Goal: Task Accomplishment & Management: Manage account settings

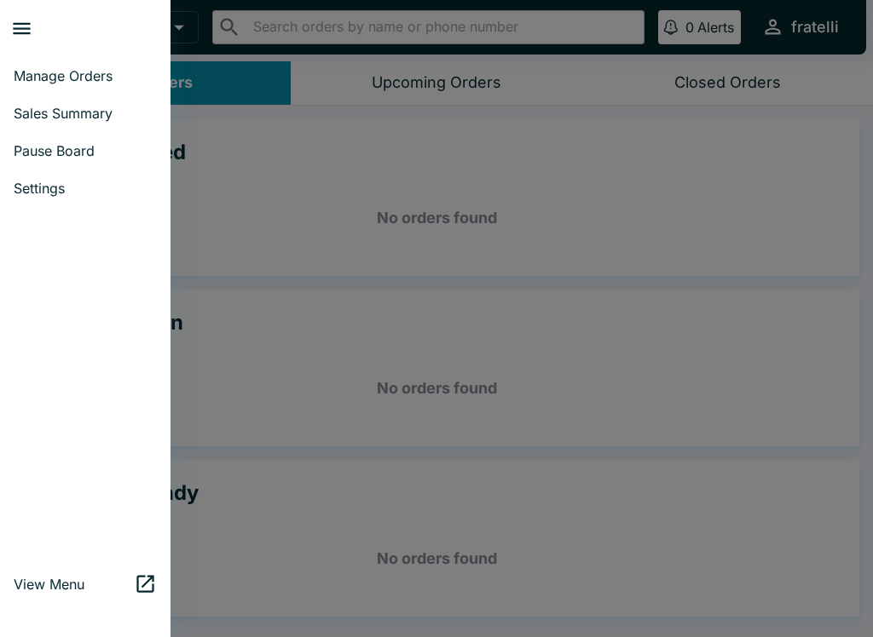
click at [77, 79] on span "Manage Orders" at bounding box center [85, 75] width 143 height 17
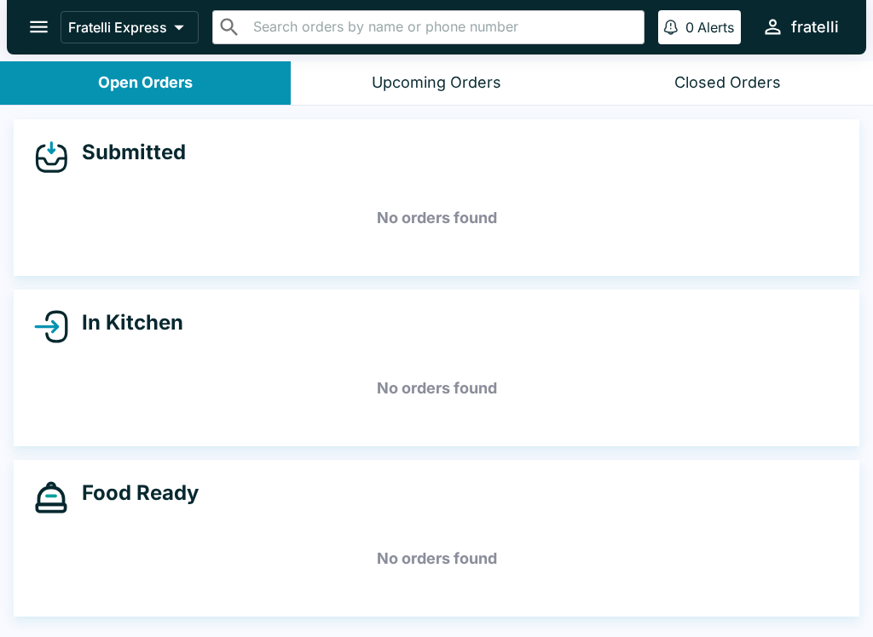
click at [721, 77] on div "Closed Orders" at bounding box center [727, 83] width 107 height 20
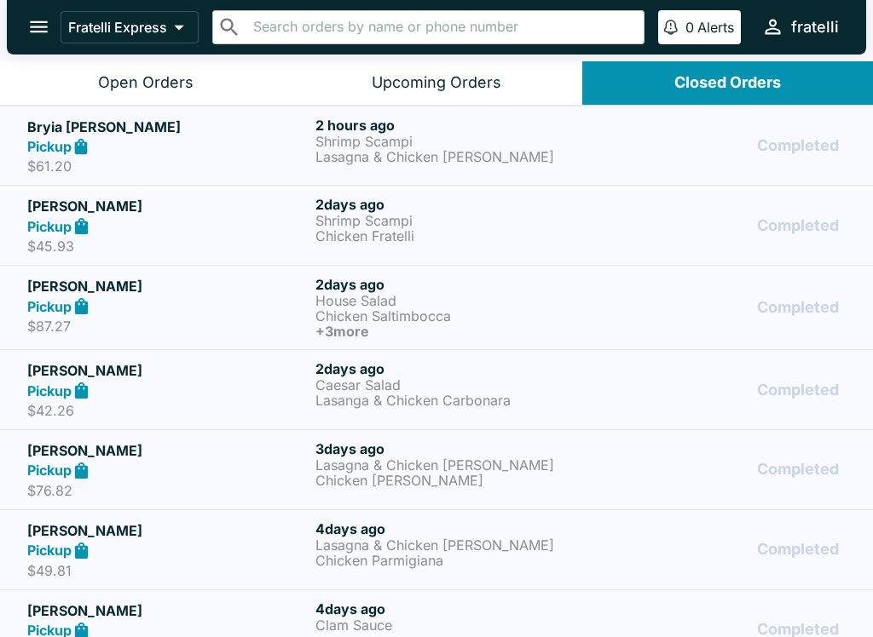
click at [41, 18] on icon "open drawer" at bounding box center [38, 26] width 23 height 23
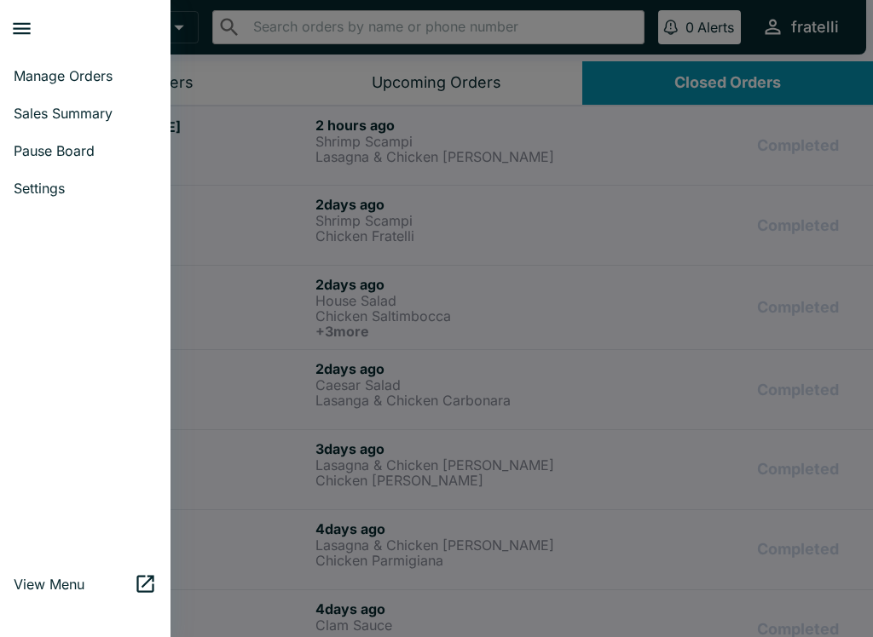
click at [72, 76] on span "Manage Orders" at bounding box center [85, 75] width 143 height 17
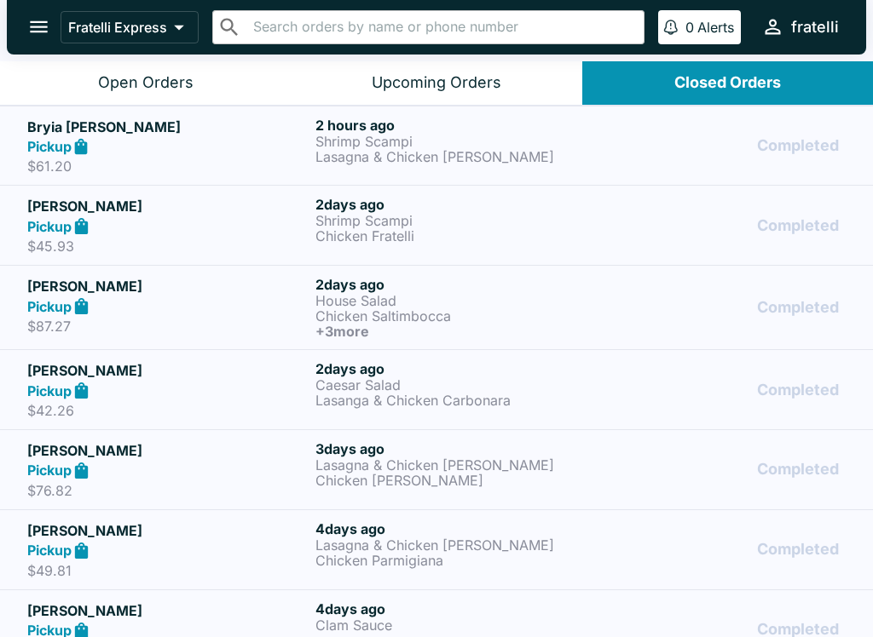
click at [148, 64] on button "Open Orders" at bounding box center [145, 82] width 291 height 43
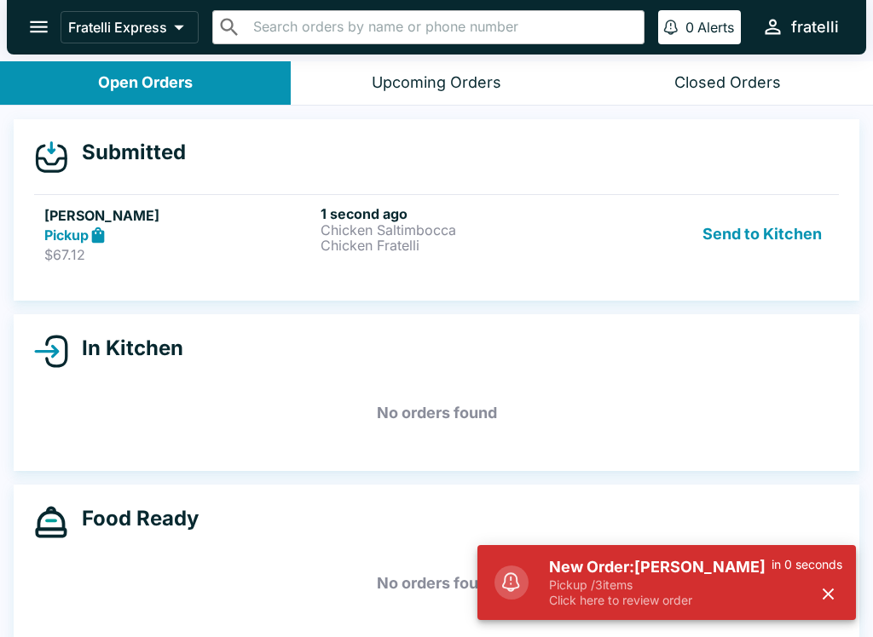
click at [749, 577] on h5 "New Order: [PERSON_NAME]" at bounding box center [660, 567] width 222 height 20
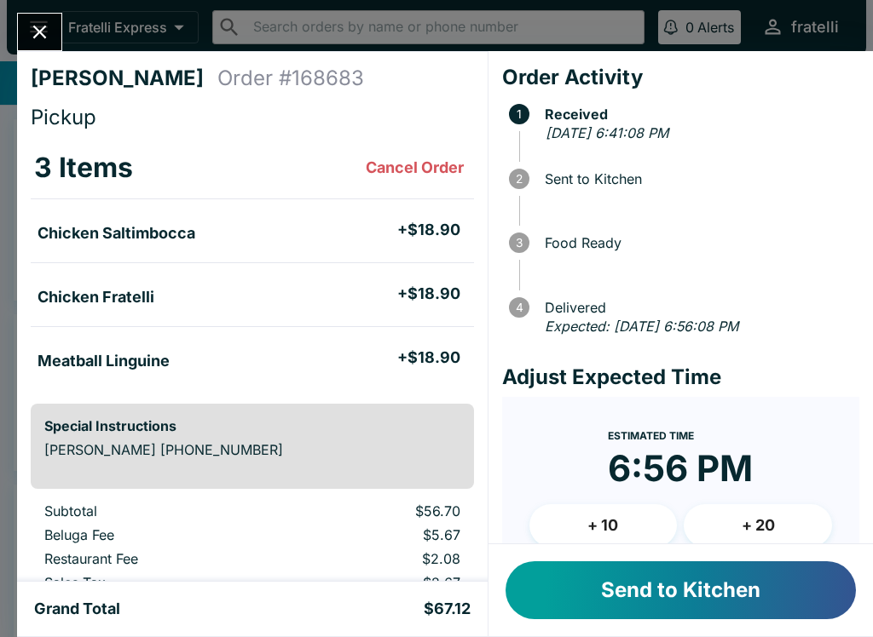
click at [679, 574] on button "Send to Kitchen" at bounding box center [680, 591] width 350 height 58
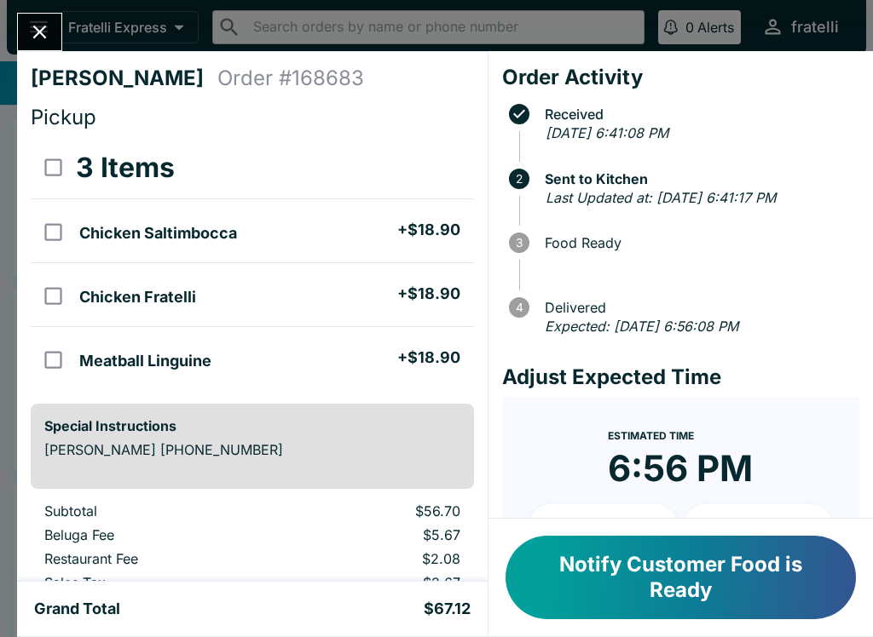
click at [562, 561] on button "Notify Customer Food is Ready" at bounding box center [680, 578] width 350 height 84
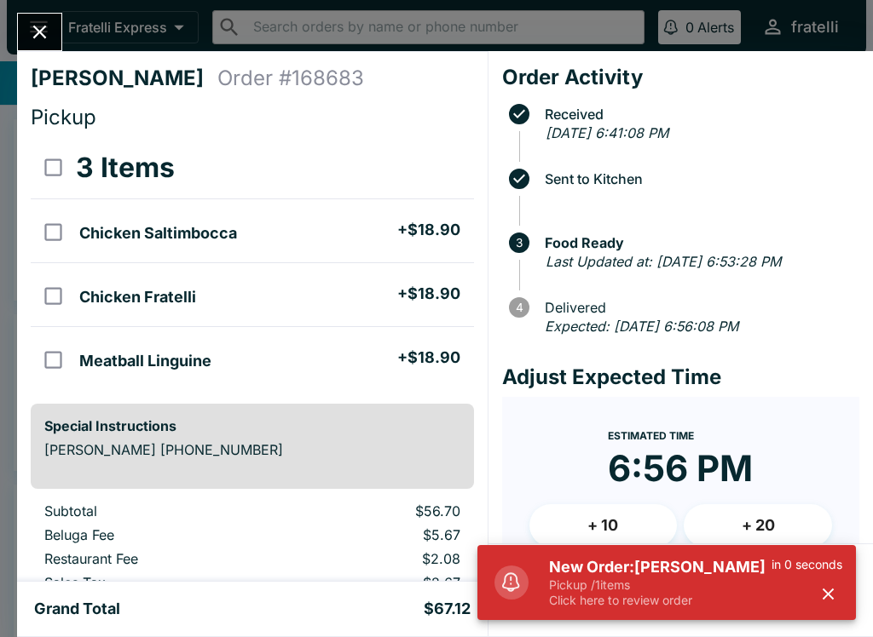
click at [654, 568] on h5 "New Order: [PERSON_NAME]" at bounding box center [660, 567] width 222 height 20
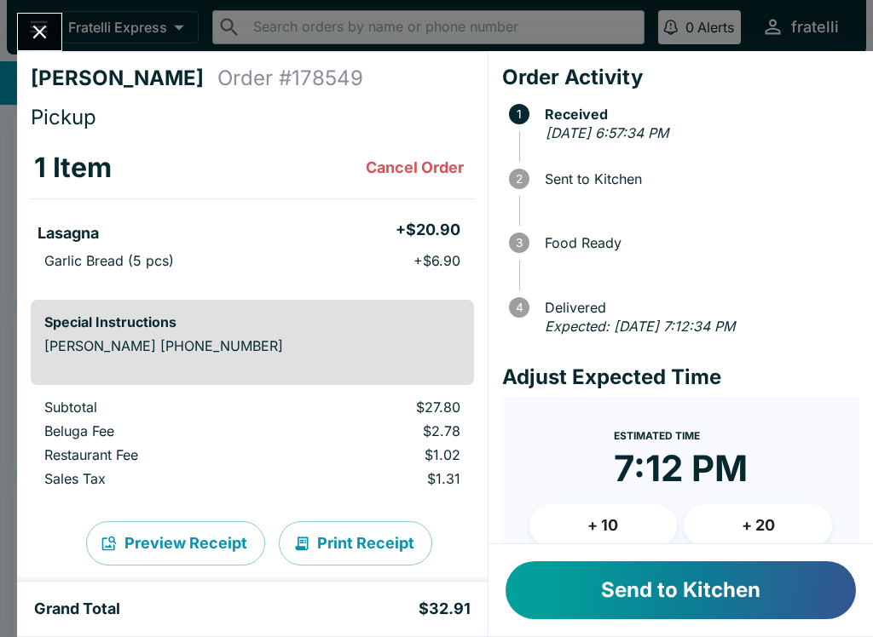
click at [625, 590] on button "Send to Kitchen" at bounding box center [680, 591] width 350 height 58
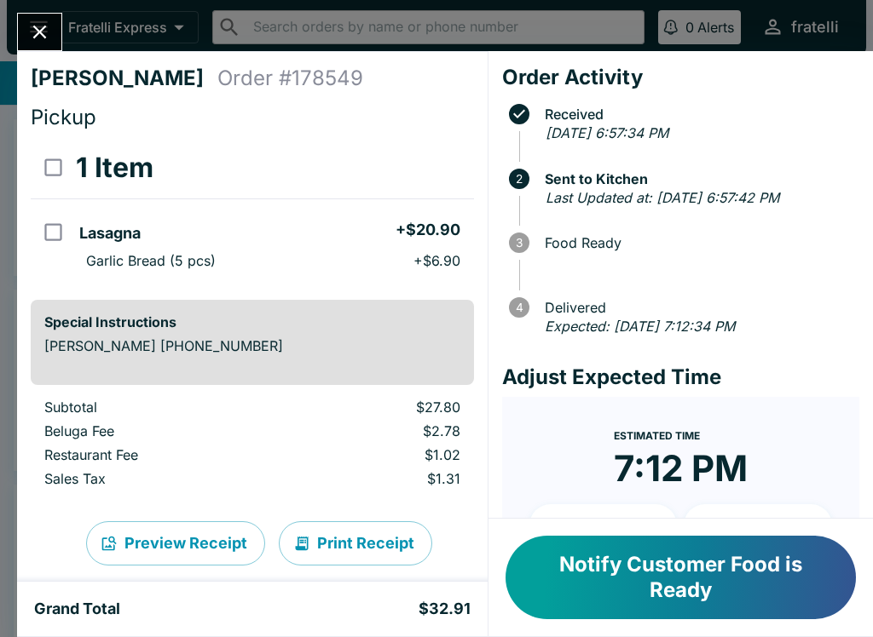
click at [39, 17] on button "Close" at bounding box center [39, 32] width 43 height 37
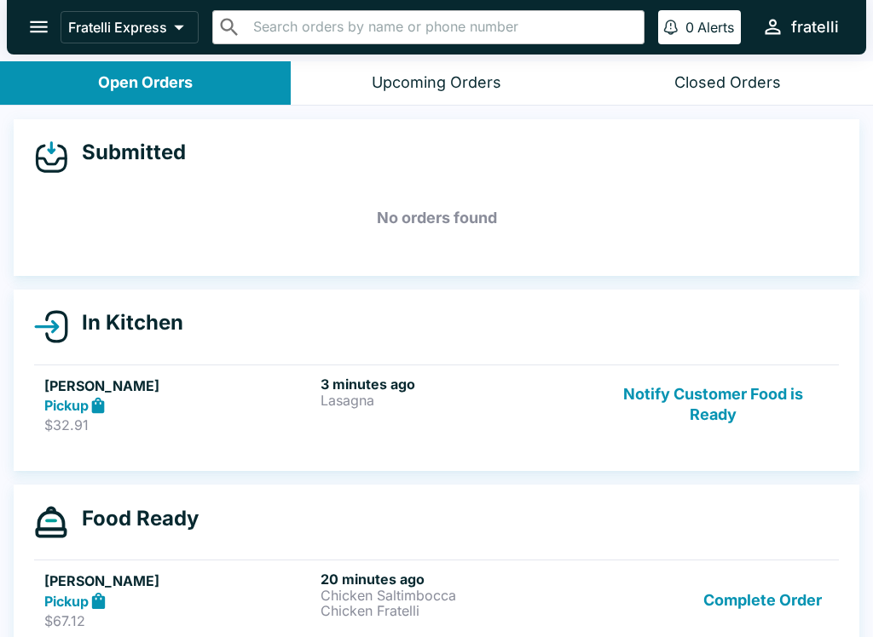
click at [407, 613] on p "Chicken Fratelli" at bounding box center [454, 610] width 269 height 15
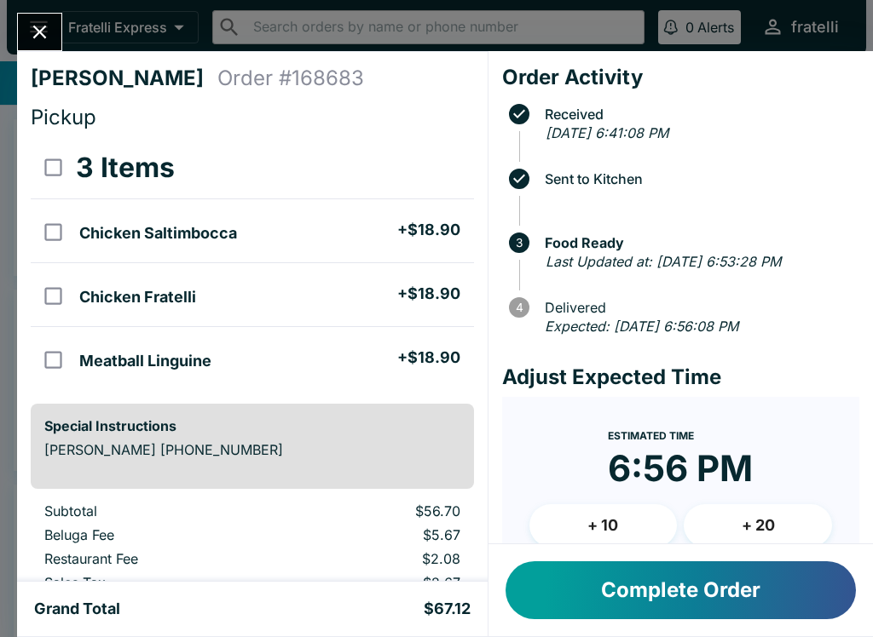
click at [50, 20] on button "Close" at bounding box center [39, 32] width 43 height 37
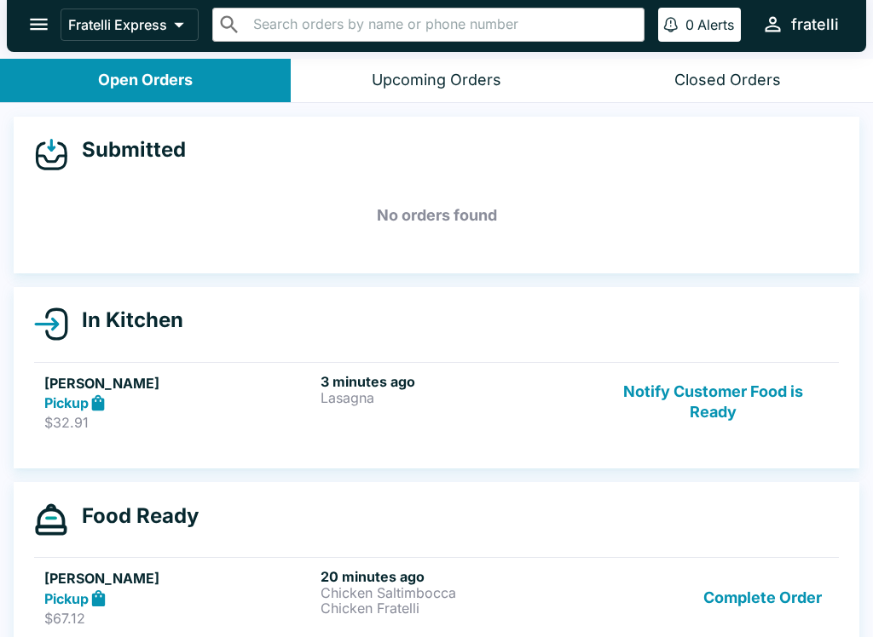
click at [740, 71] on div "Closed Orders" at bounding box center [727, 81] width 107 height 20
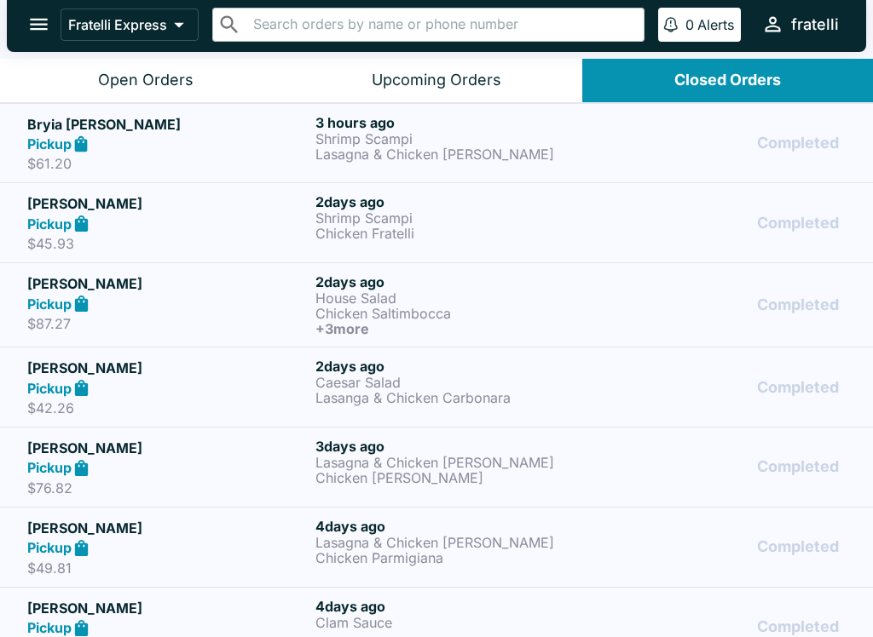
click at [135, 82] on div "Open Orders" at bounding box center [145, 81] width 95 height 20
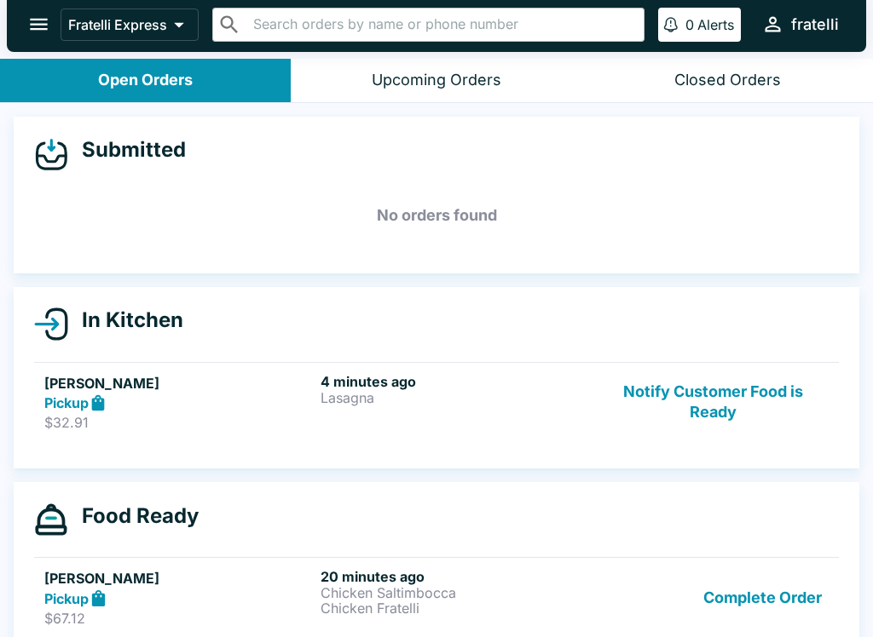
click at [40, 29] on icon "open drawer" at bounding box center [39, 25] width 18 height 12
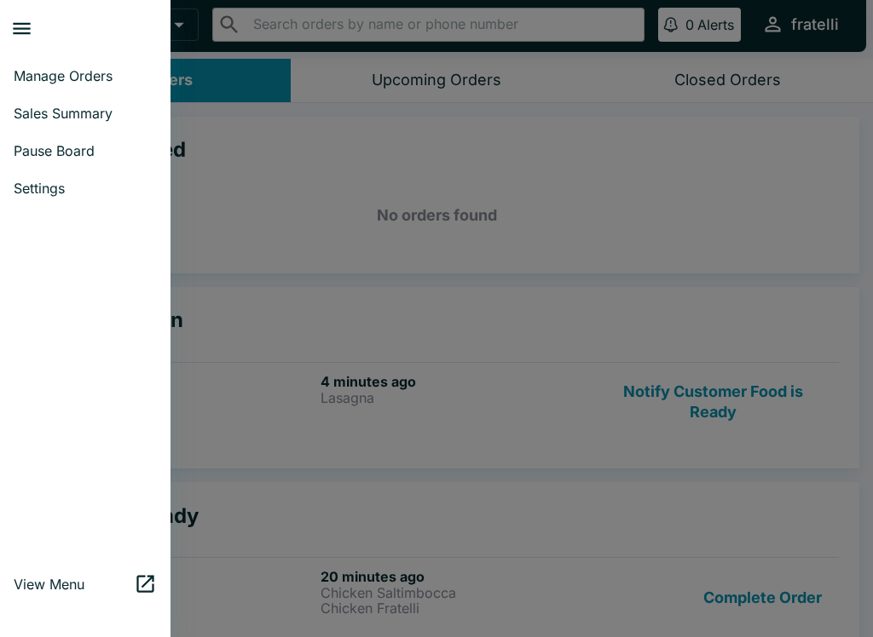
click at [83, 115] on span "Sales Summary" at bounding box center [85, 113] width 143 height 17
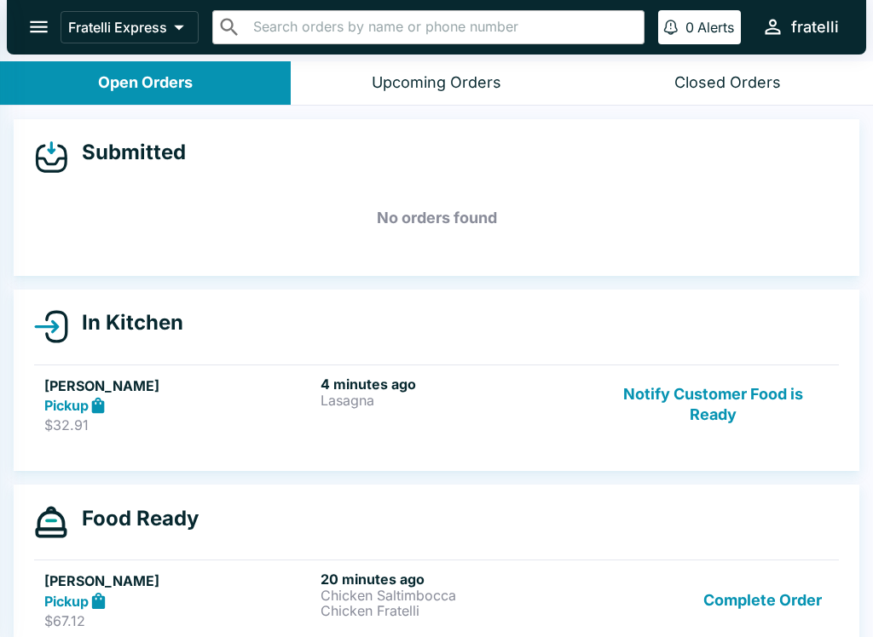
select select "03:00"
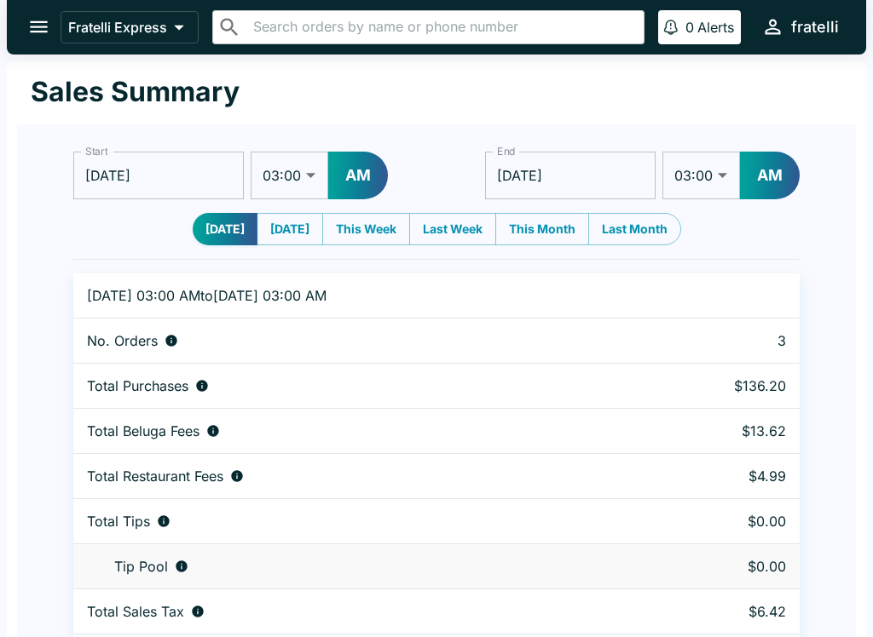
click at [46, 31] on icon "open drawer" at bounding box center [38, 26] width 23 height 23
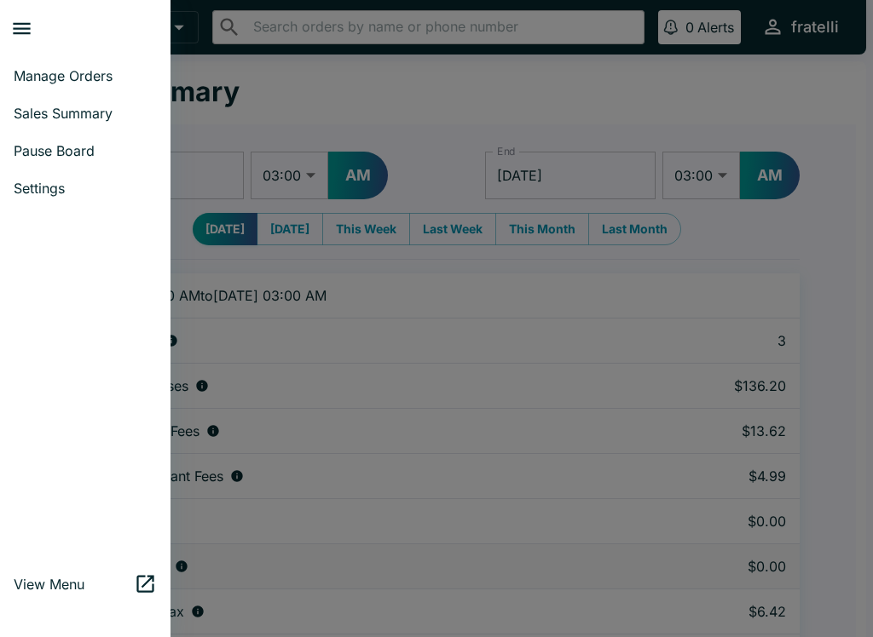
click at [81, 76] on span "Manage Orders" at bounding box center [85, 75] width 143 height 17
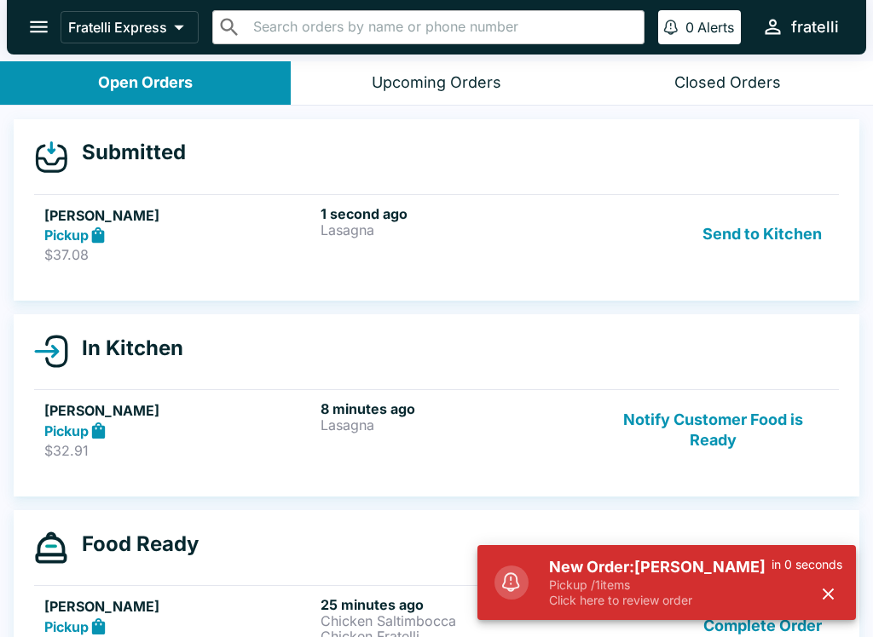
click at [689, 584] on p "Pickup / 1 items" at bounding box center [660, 585] width 222 height 15
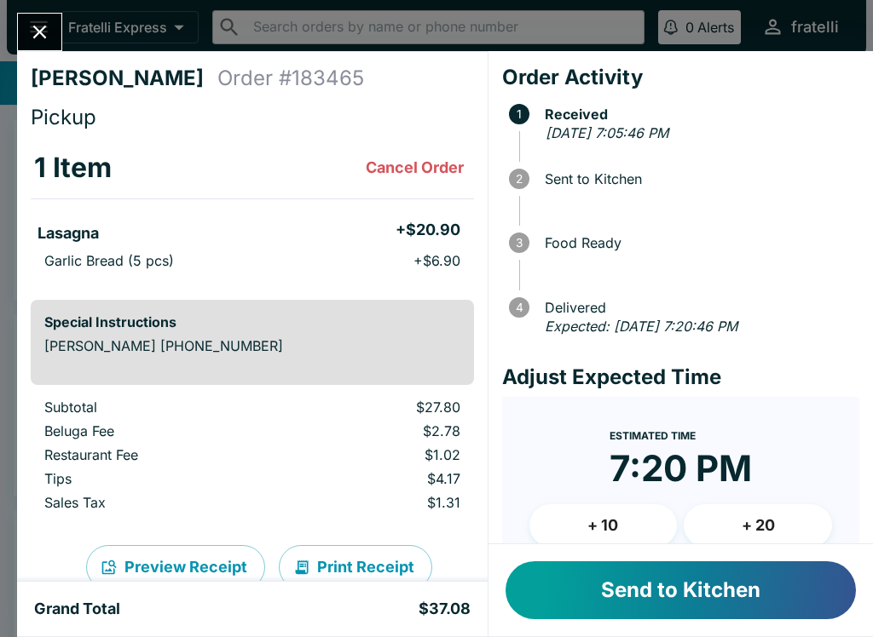
click at [654, 591] on button "Send to Kitchen" at bounding box center [680, 591] width 350 height 58
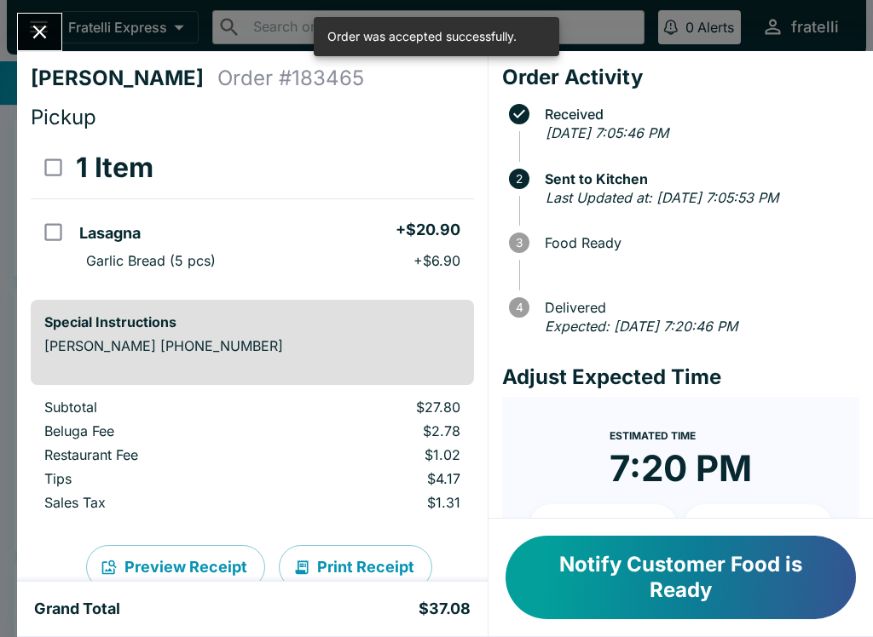
click at [49, 30] on icon "Close" at bounding box center [39, 31] width 23 height 23
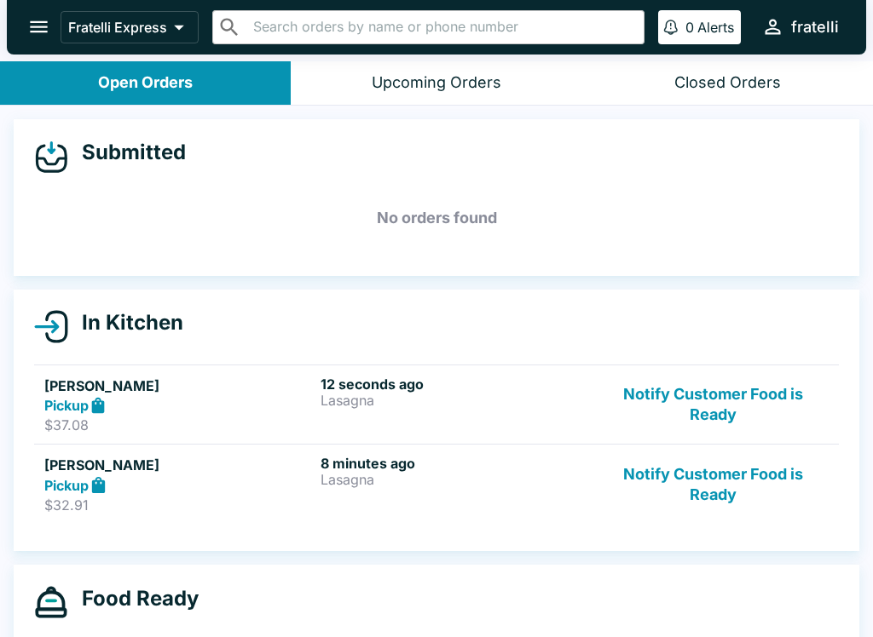
click at [372, 401] on p "Lasagna" at bounding box center [454, 400] width 269 height 15
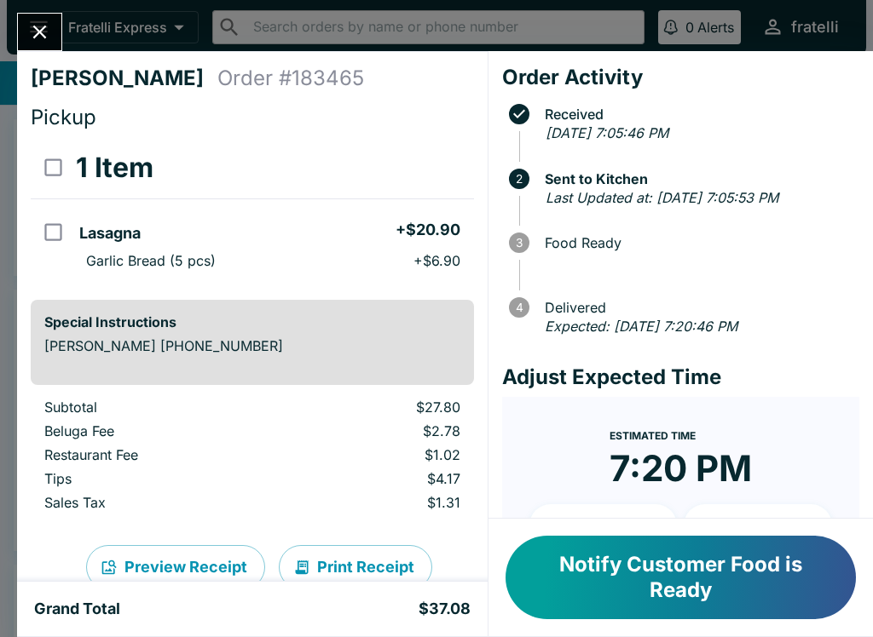
click at [46, 31] on icon "Close" at bounding box center [39, 31] width 23 height 23
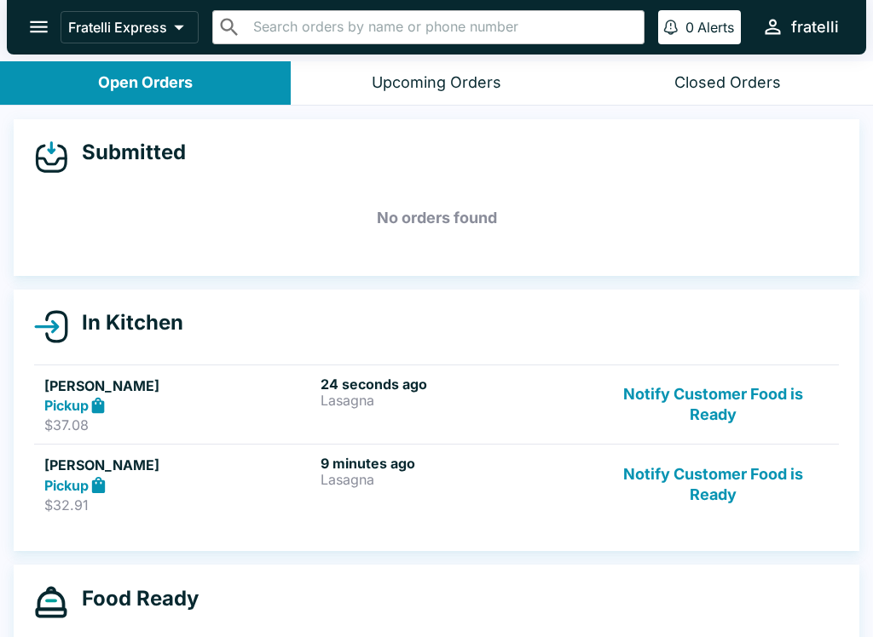
click at [361, 500] on div "9 minutes ago Lasagna" at bounding box center [454, 484] width 269 height 59
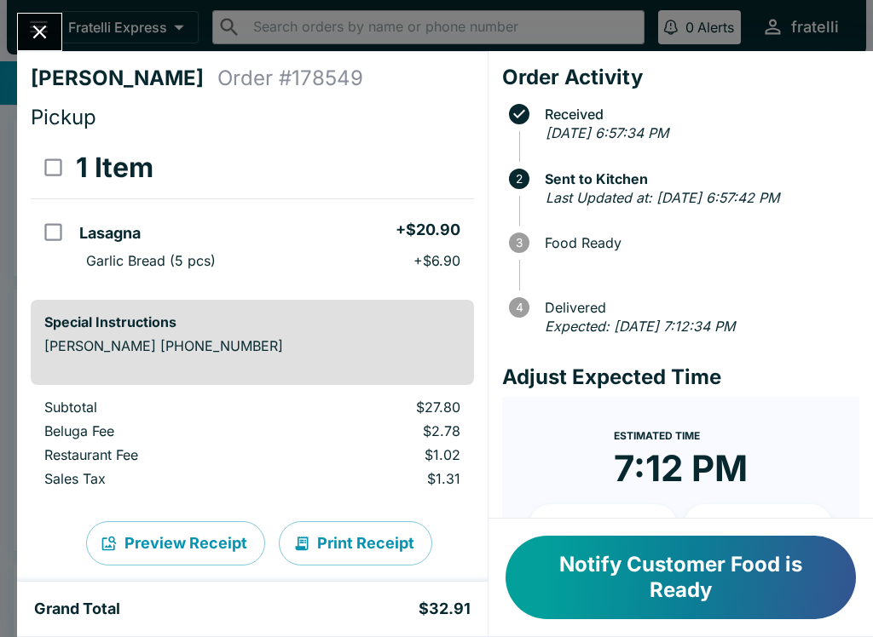
click at [61, 35] on button "Close" at bounding box center [39, 32] width 43 height 37
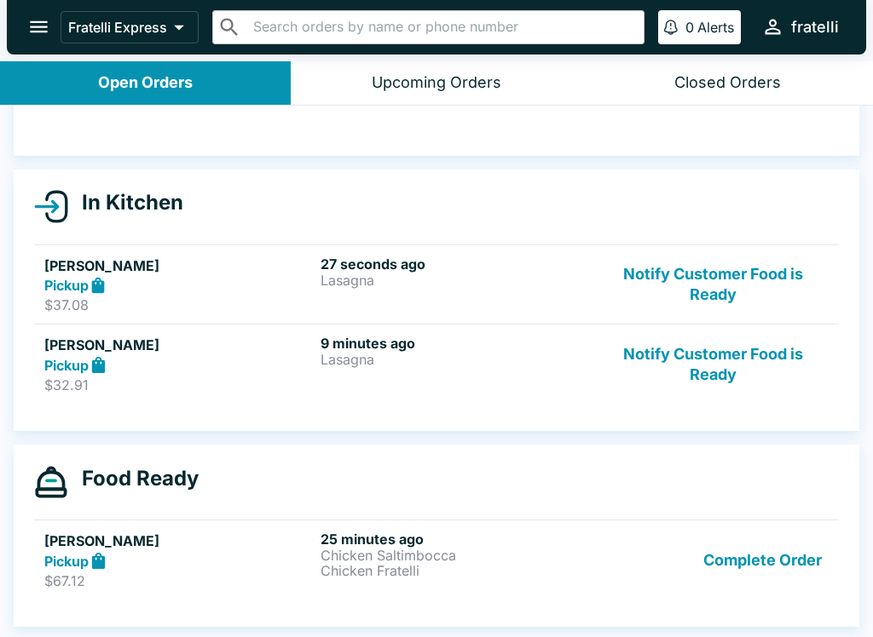
scroll to position [119, 0]
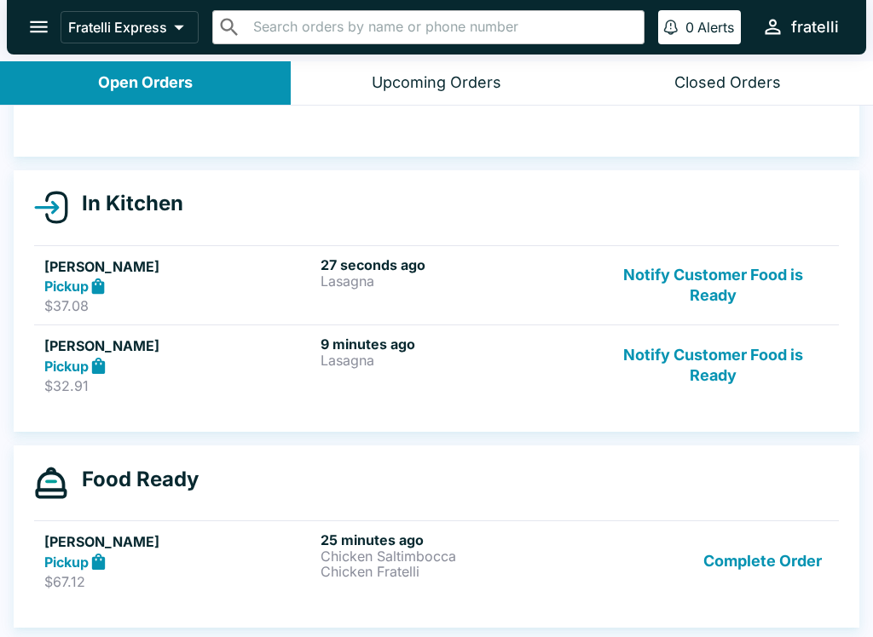
click at [269, 373] on div "Pickup" at bounding box center [178, 366] width 269 height 20
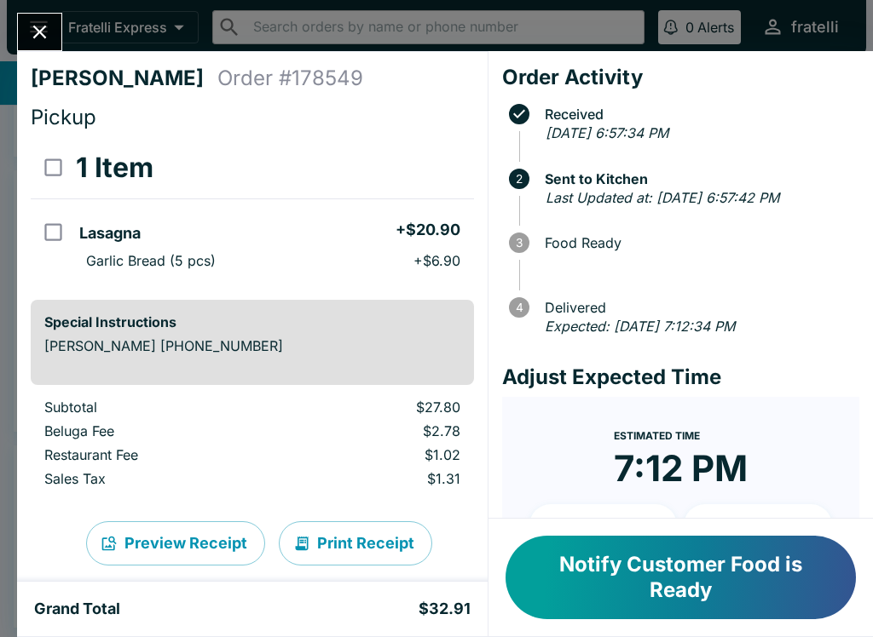
click at [664, 568] on button "Notify Customer Food is Ready" at bounding box center [680, 578] width 350 height 84
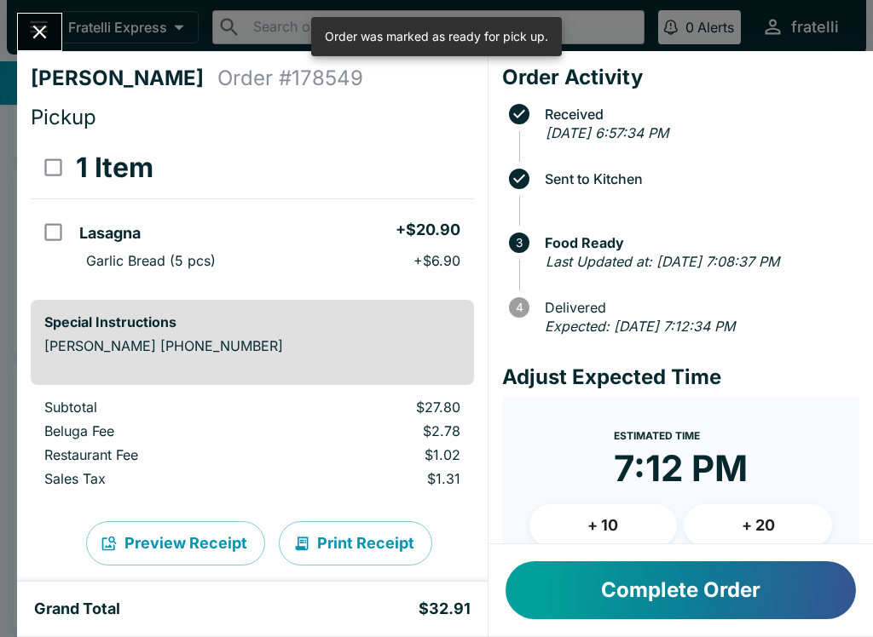
click at [45, 25] on icon "Close" at bounding box center [39, 31] width 23 height 23
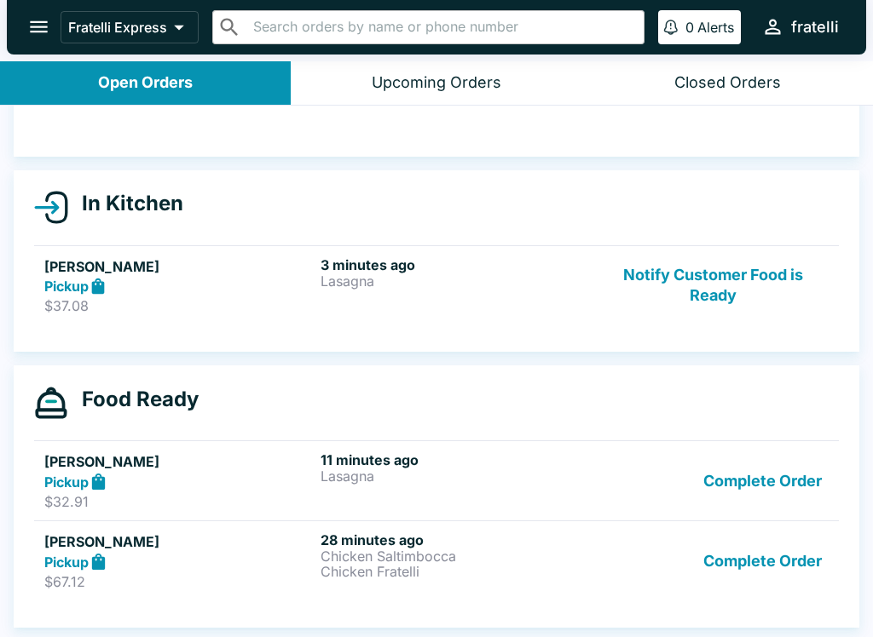
click at [338, 284] on p "Lasagna" at bounding box center [454, 281] width 269 height 15
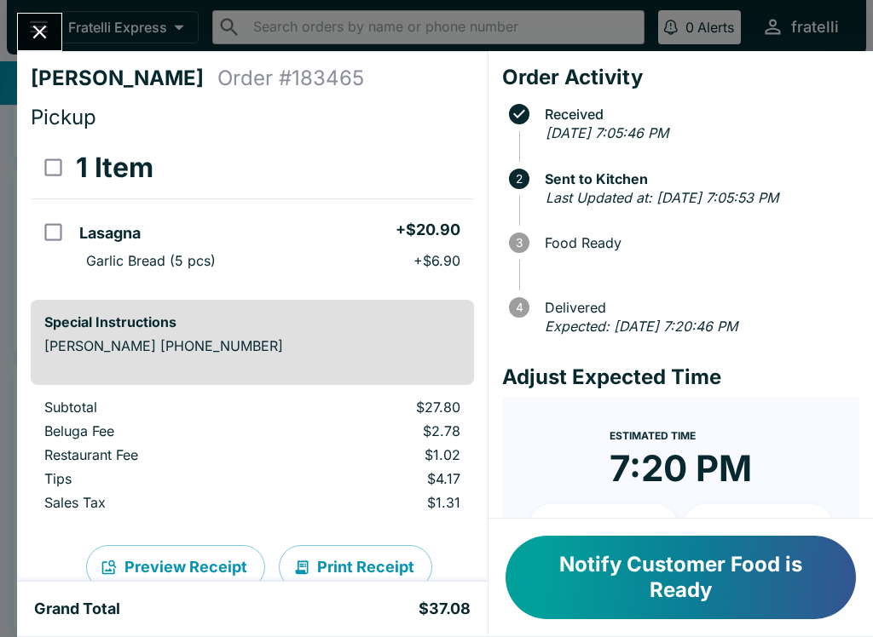
click at [697, 558] on button "Notify Customer Food is Ready" at bounding box center [680, 578] width 350 height 84
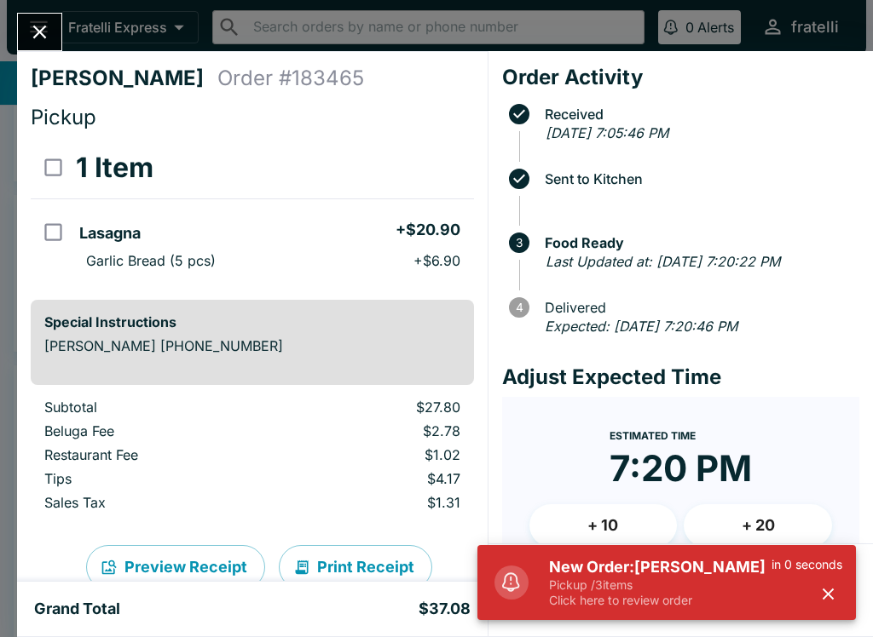
click at [699, 599] on p "Click here to review order" at bounding box center [660, 600] width 222 height 15
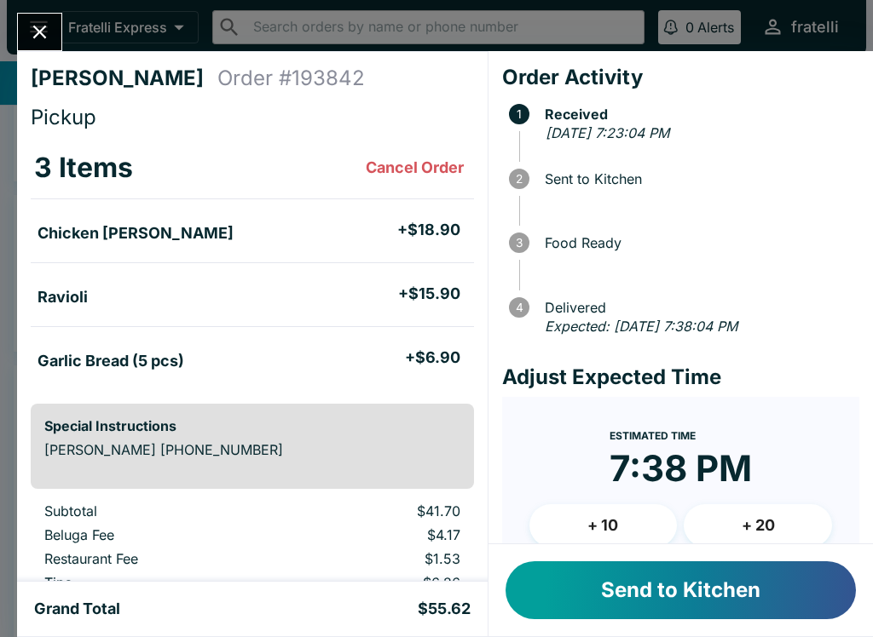
click at [664, 587] on button "Send to Kitchen" at bounding box center [680, 591] width 350 height 58
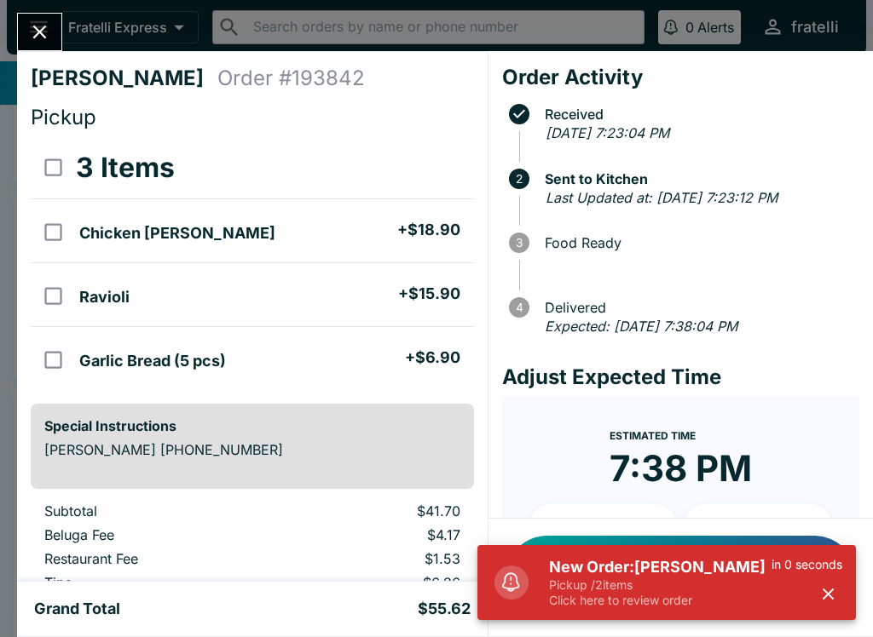
click at [706, 584] on p "Pickup / 2 items" at bounding box center [660, 585] width 222 height 15
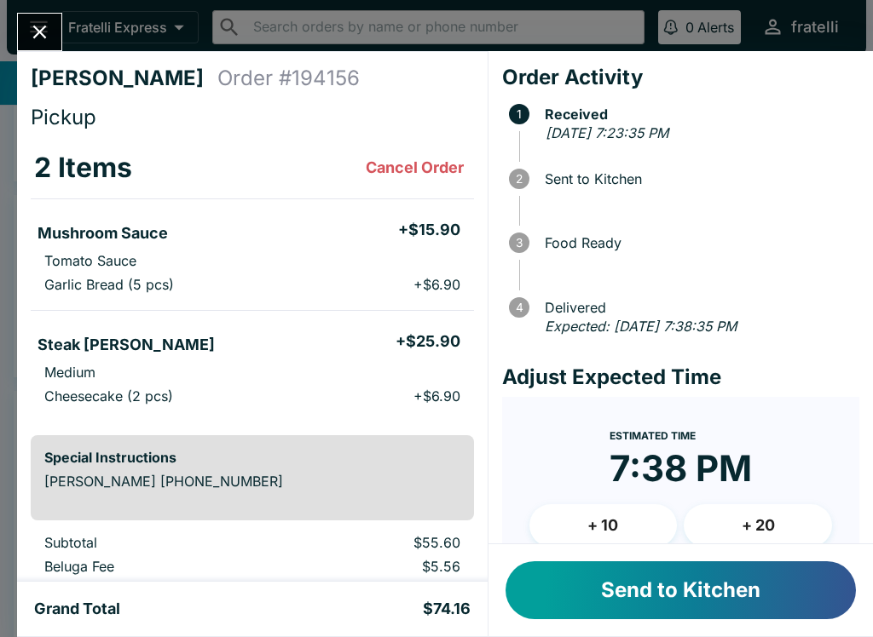
click at [697, 584] on button "Send to Kitchen" at bounding box center [680, 591] width 350 height 58
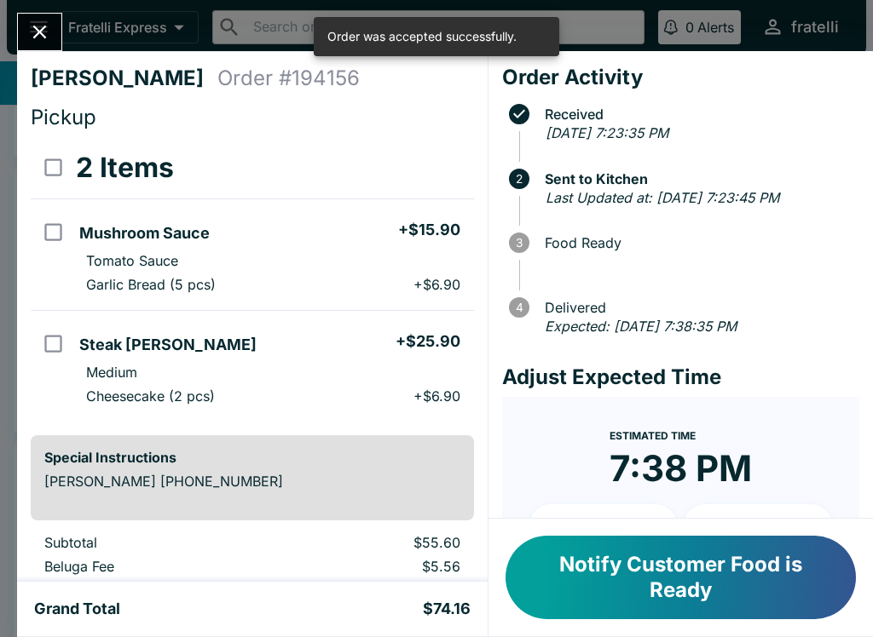
click at [43, 28] on icon "Close" at bounding box center [40, 33] width 14 height 14
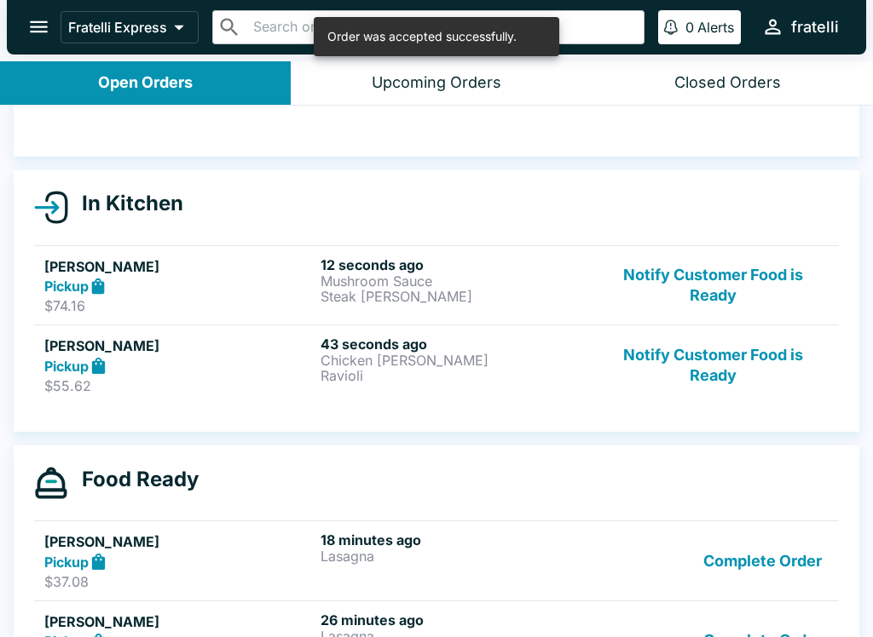
click at [349, 543] on h6 "18 minutes ago" at bounding box center [454, 540] width 269 height 17
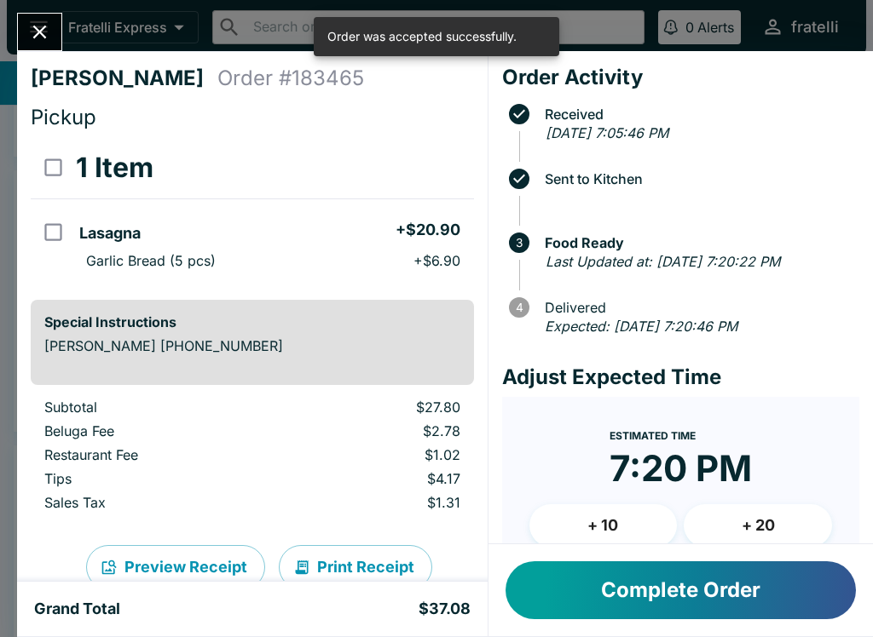
click at [694, 579] on button "Complete Order" at bounding box center [680, 591] width 350 height 58
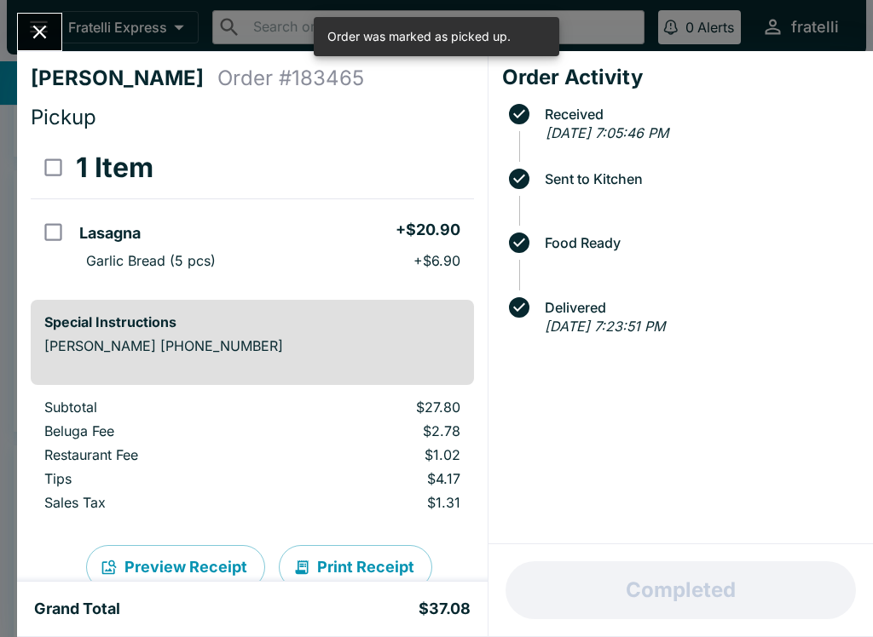
click at [35, 28] on icon "Close" at bounding box center [40, 33] width 14 height 14
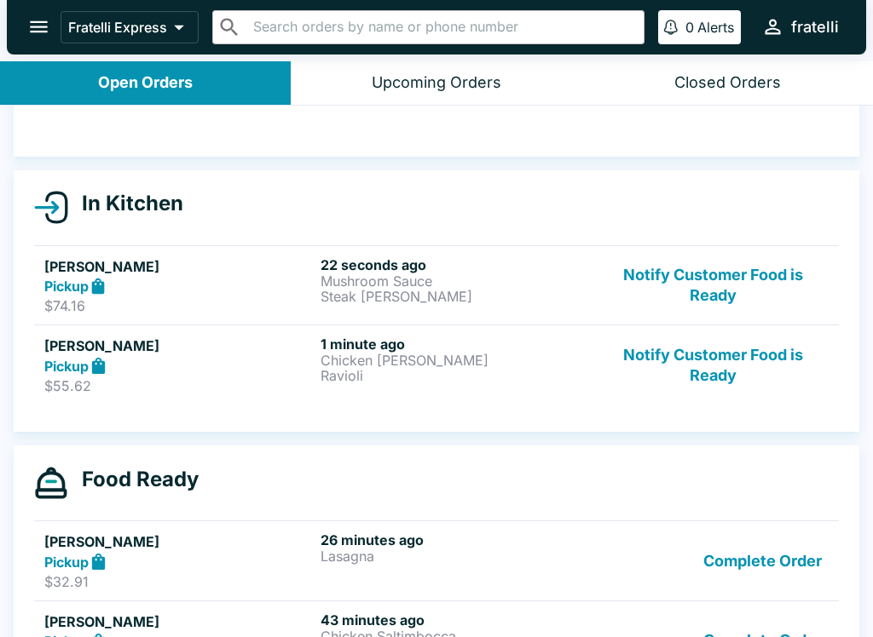
click at [308, 366] on div "Pickup" at bounding box center [178, 366] width 269 height 20
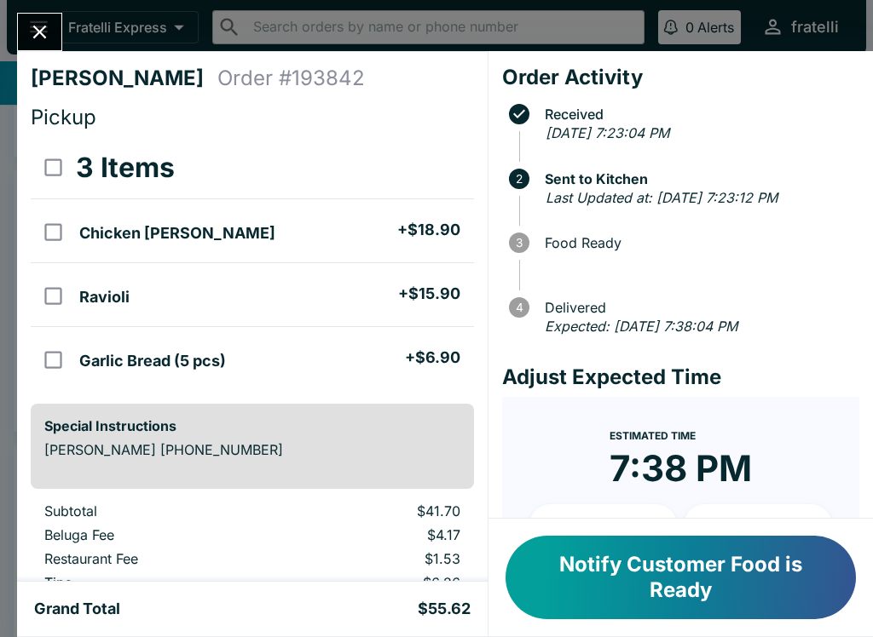
click at [55, 37] on button "Close" at bounding box center [39, 32] width 43 height 37
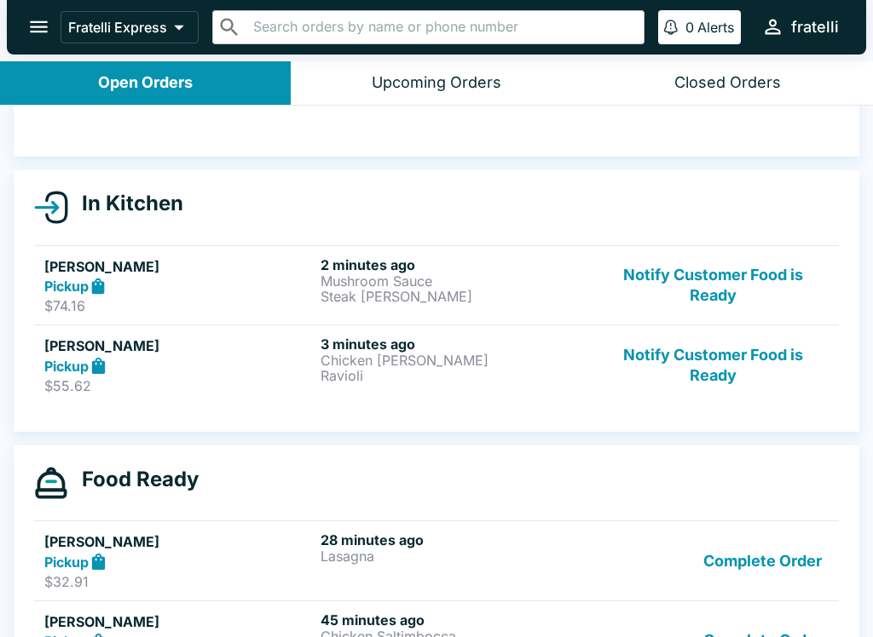
click at [264, 267] on h5 "[PERSON_NAME]" at bounding box center [178, 266] width 269 height 20
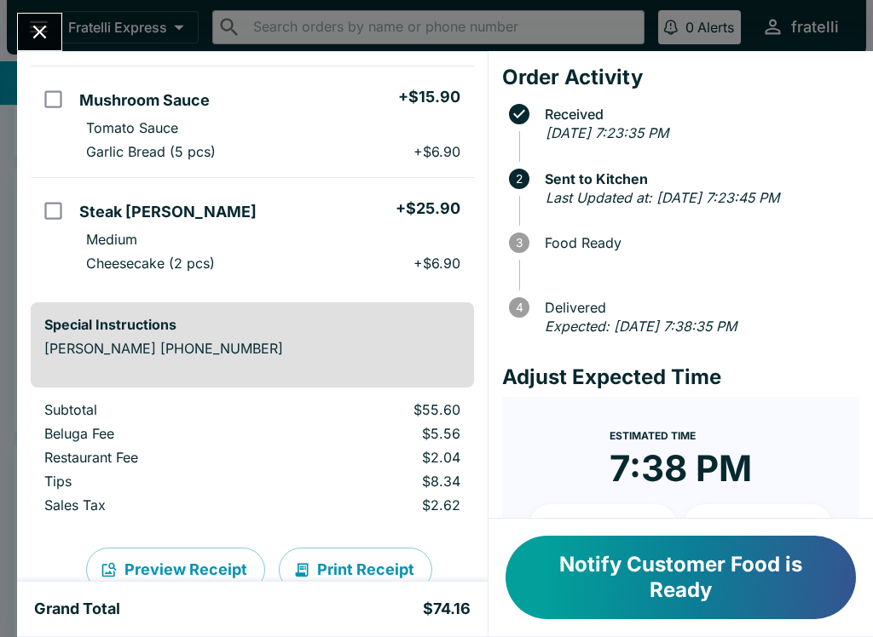
scroll to position [136, 0]
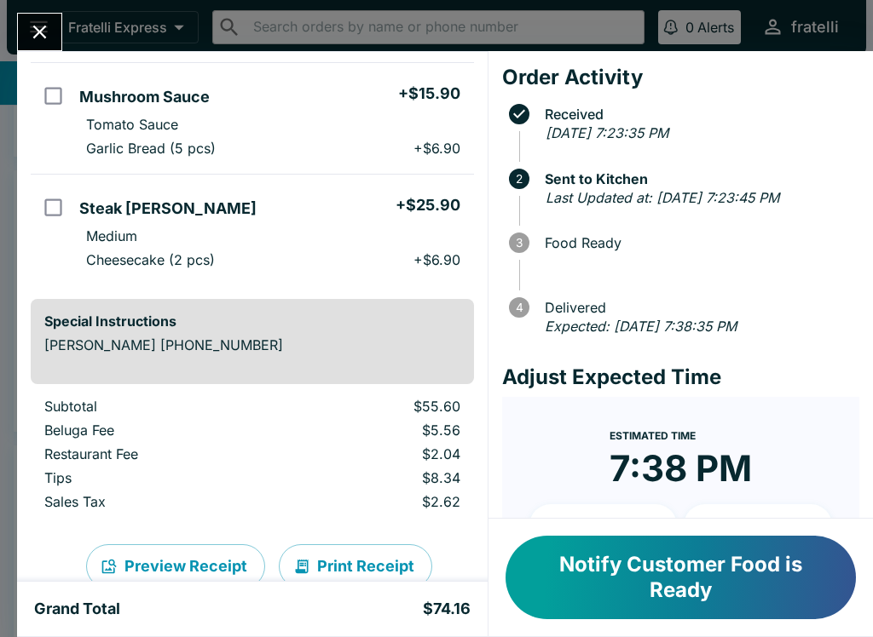
click at [43, 26] on icon "Close" at bounding box center [39, 31] width 23 height 23
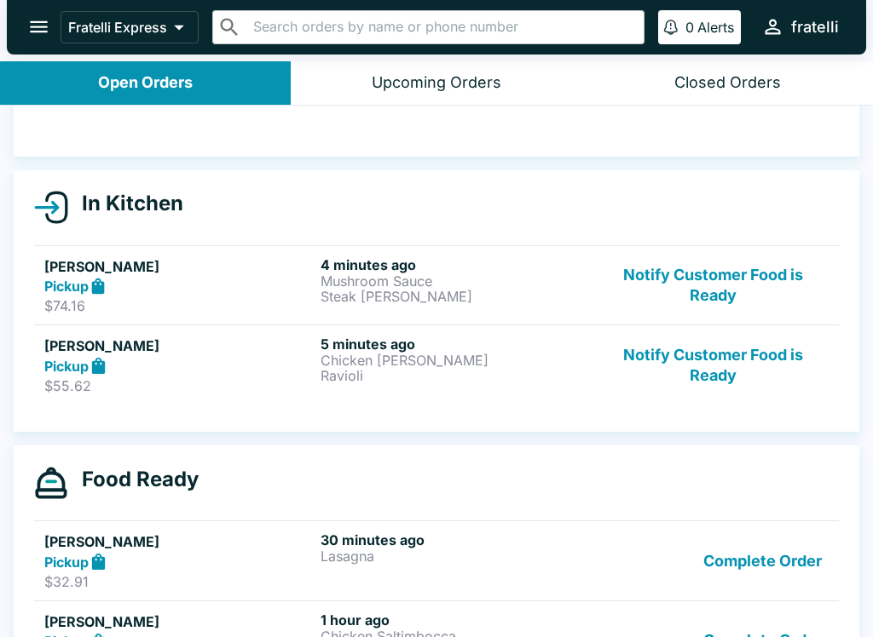
click at [262, 368] on div "Pickup" at bounding box center [178, 366] width 269 height 20
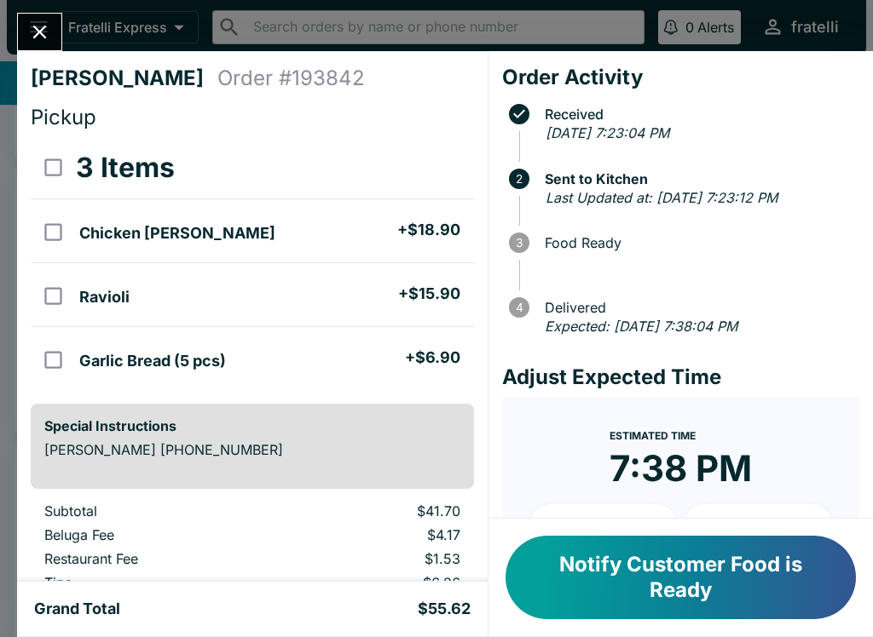
click at [53, 39] on button "Close" at bounding box center [39, 32] width 43 height 37
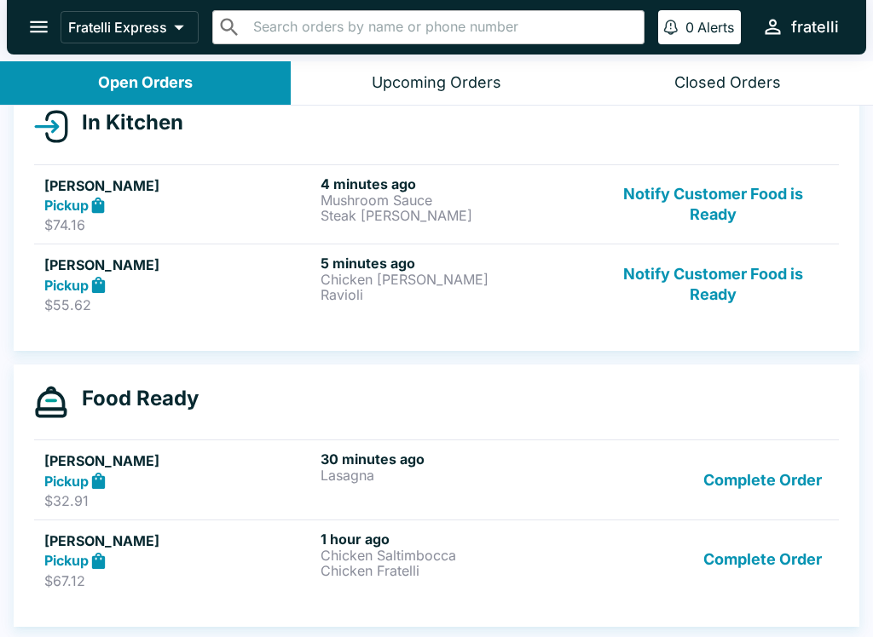
scroll to position [200, 0]
click at [330, 561] on p "Chicken Saltimbocca" at bounding box center [454, 555] width 269 height 15
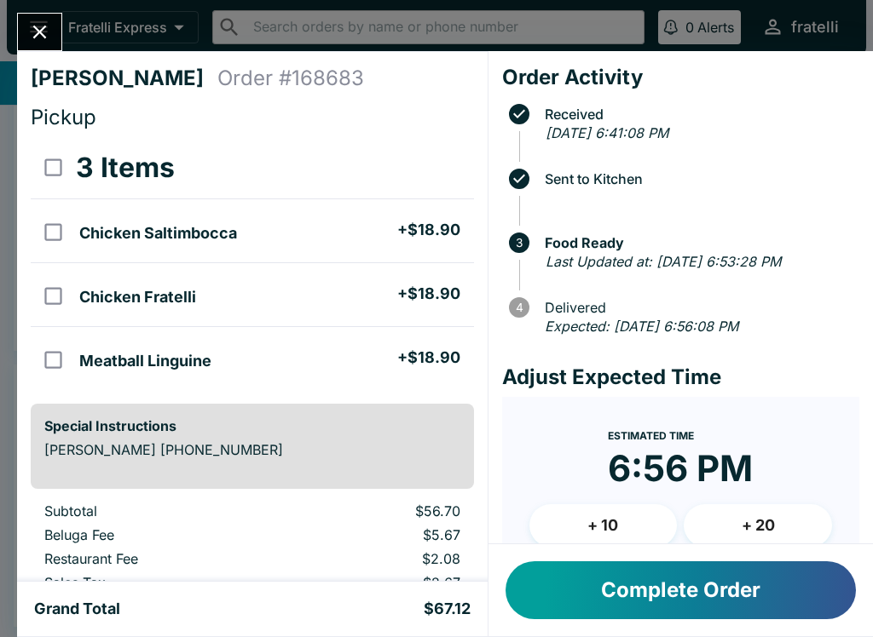
click at [675, 586] on button "Complete Order" at bounding box center [680, 591] width 350 height 58
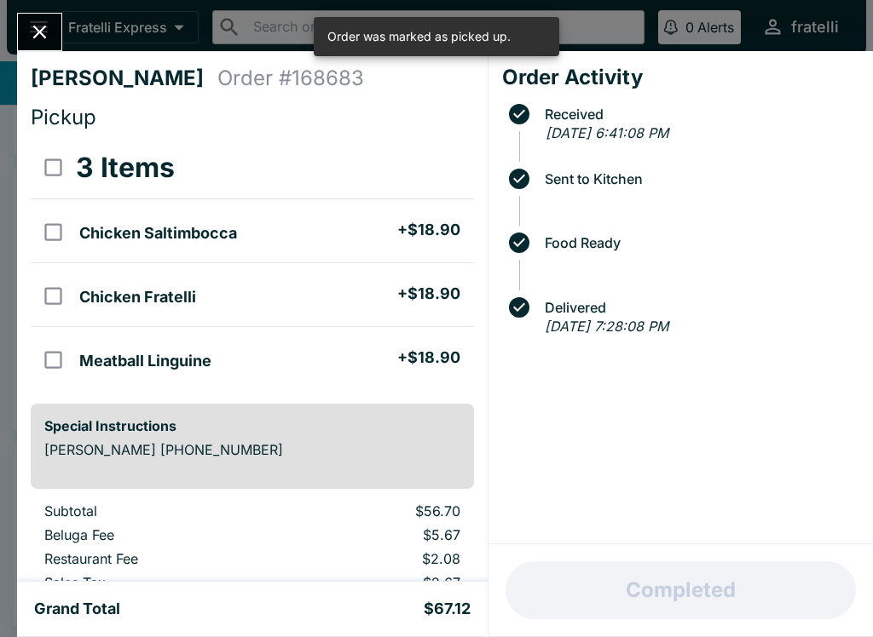
scroll to position [121, 0]
click at [44, 37] on icon "Close" at bounding box center [40, 33] width 14 height 14
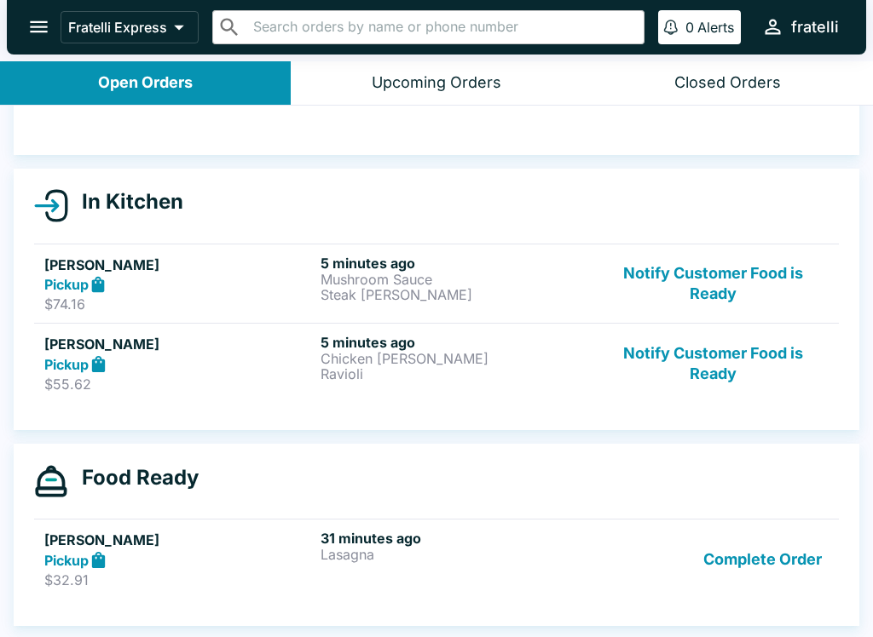
click at [317, 354] on div "[PERSON_NAME] Pickup $55.62 5 minutes ago Chicken [PERSON_NAME] Notify Customer…" at bounding box center [436, 363] width 784 height 59
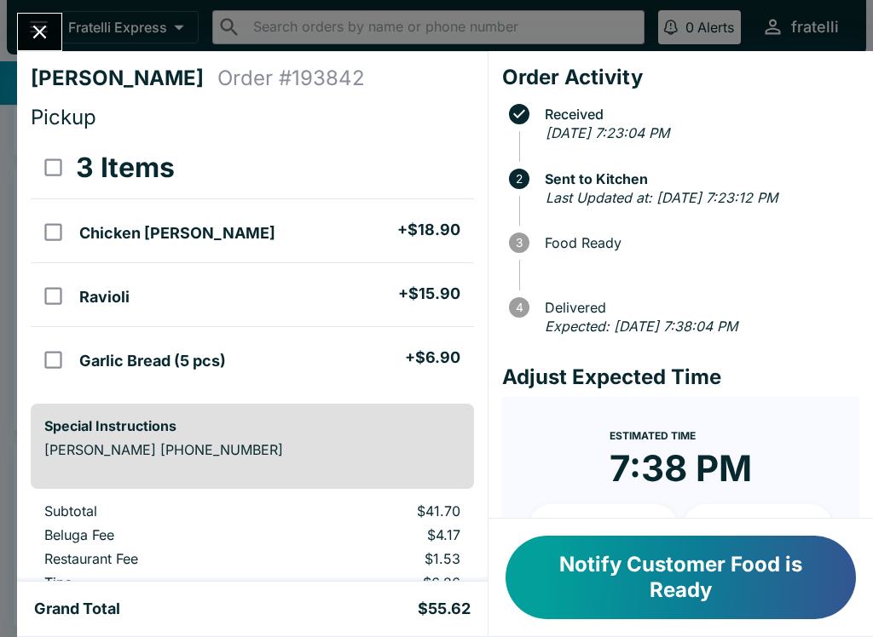
click at [40, 30] on icon "Close" at bounding box center [39, 31] width 23 height 23
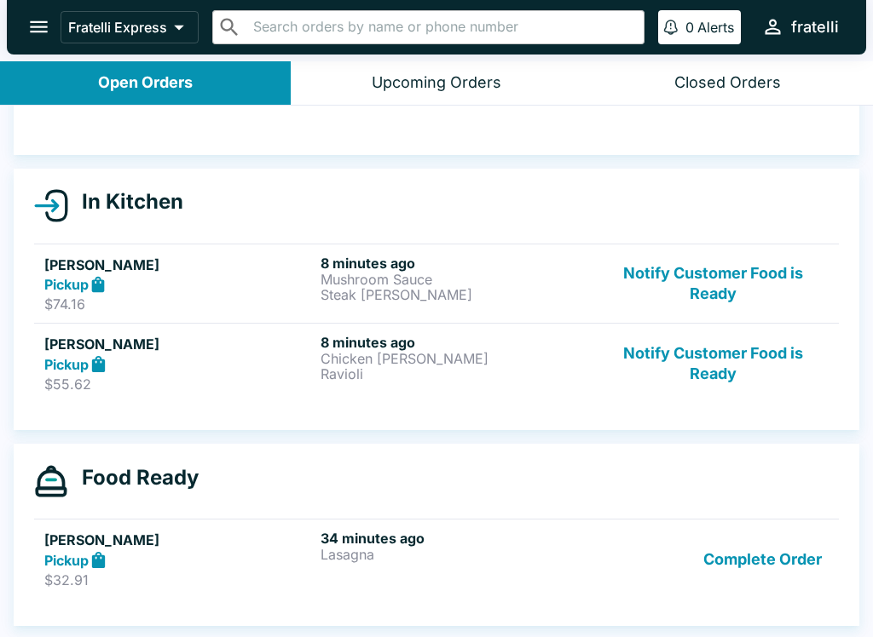
click at [241, 285] on div "Pickup" at bounding box center [178, 285] width 269 height 20
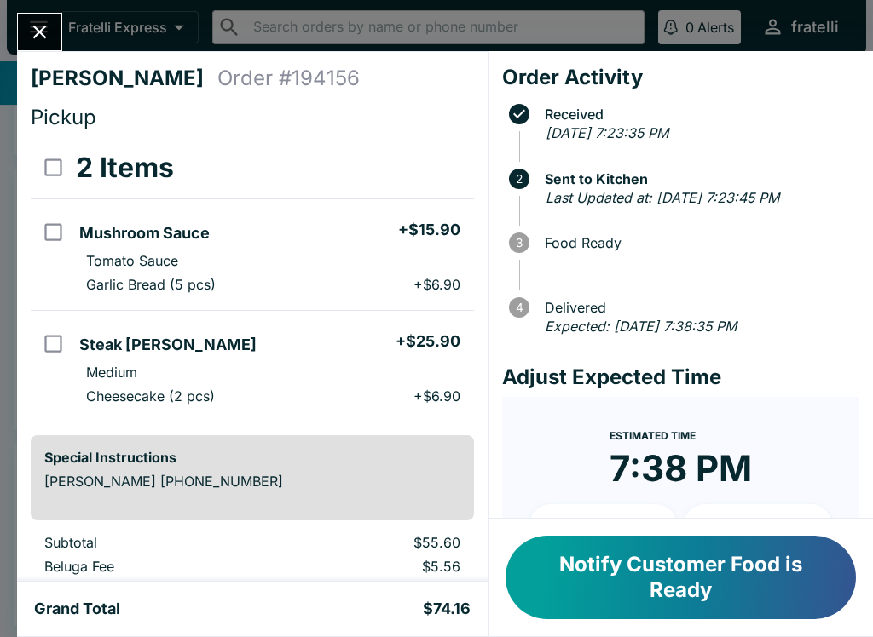
click at [654, 584] on button "Notify Customer Food is Ready" at bounding box center [680, 578] width 350 height 84
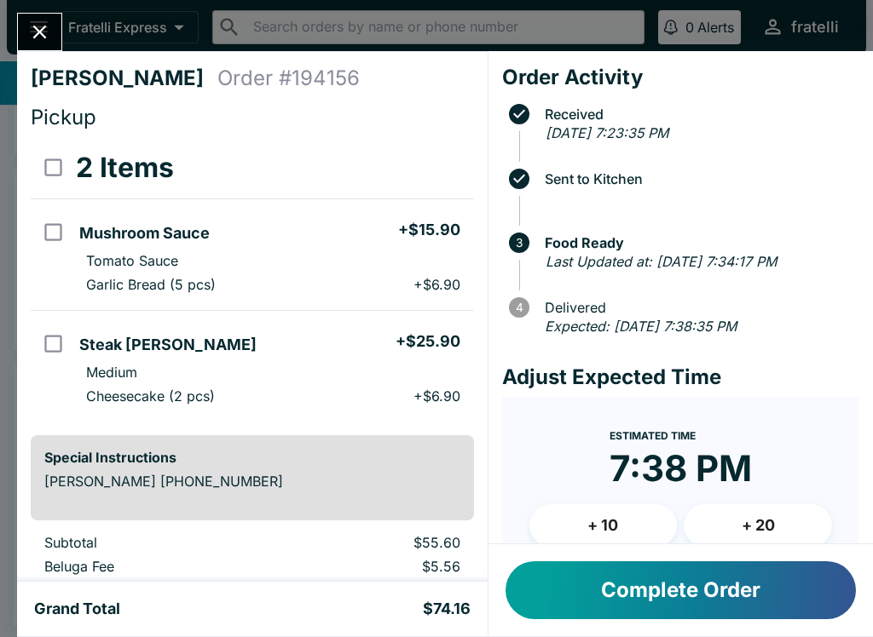
click at [102, 597] on div "Grand Total $74.16" at bounding box center [252, 609] width 470 height 55
click at [54, 18] on button "Close" at bounding box center [39, 32] width 43 height 37
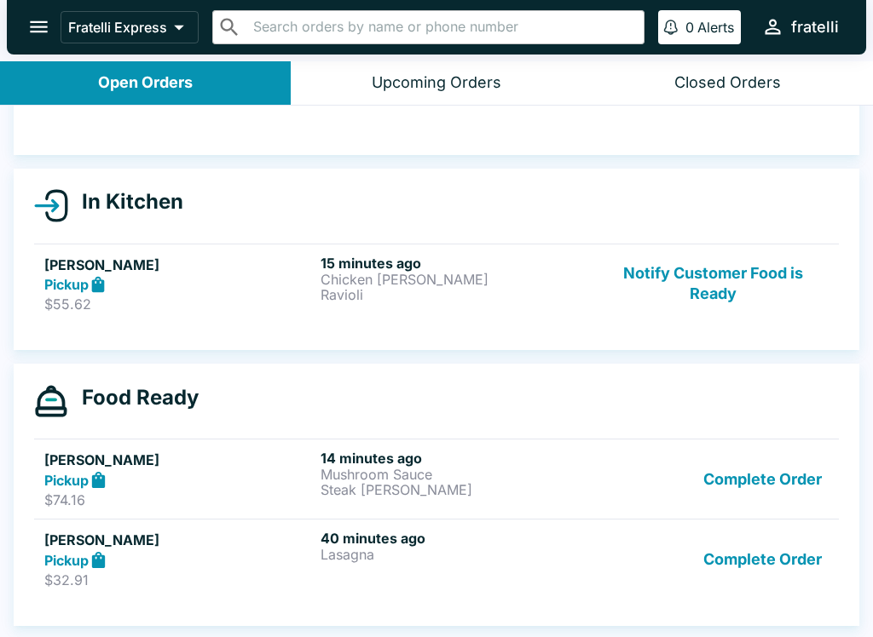
click at [229, 292] on div "Pickup" at bounding box center [178, 285] width 269 height 20
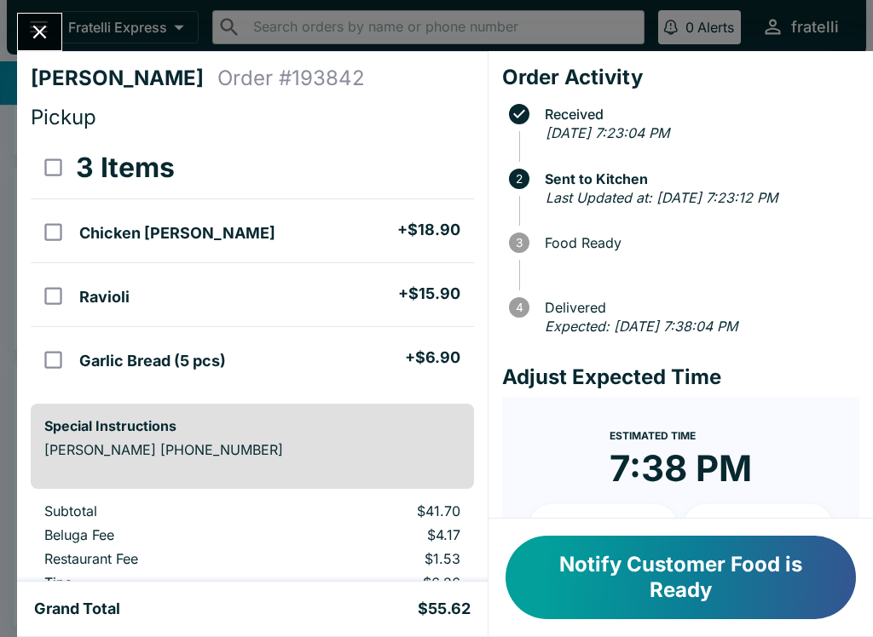
click at [649, 568] on button "Notify Customer Food is Ready" at bounding box center [680, 578] width 350 height 84
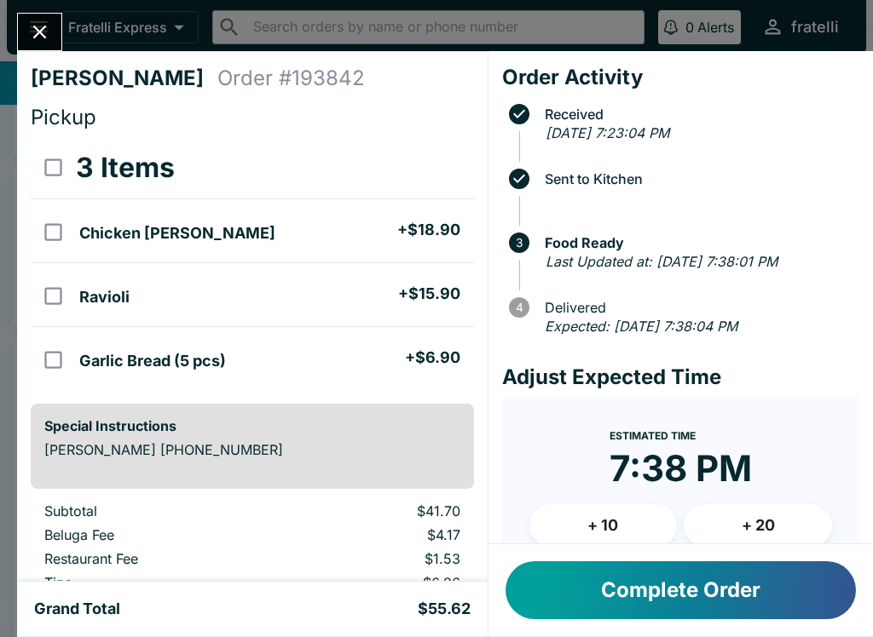
click at [667, 591] on button "Complete Order" at bounding box center [680, 591] width 350 height 58
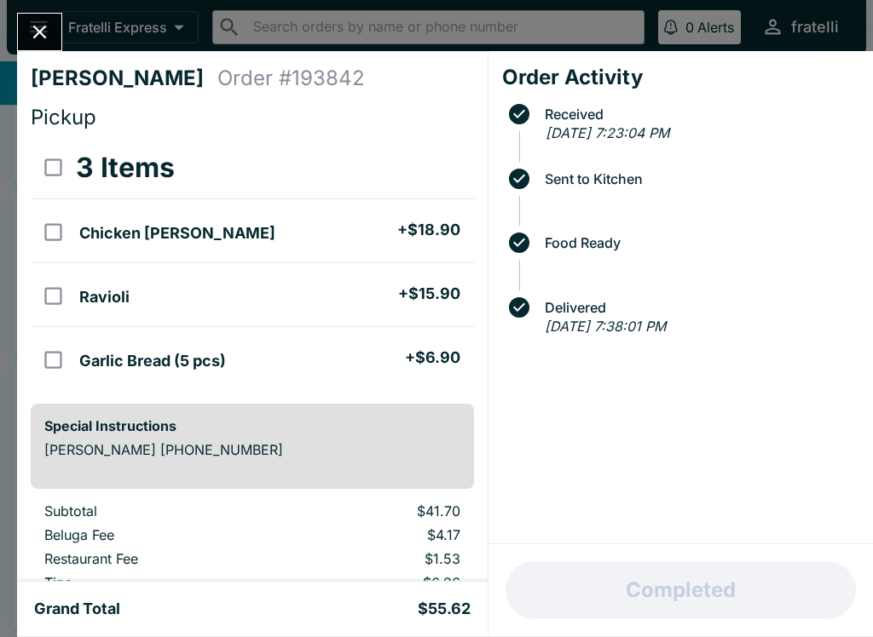
scroll to position [95, 0]
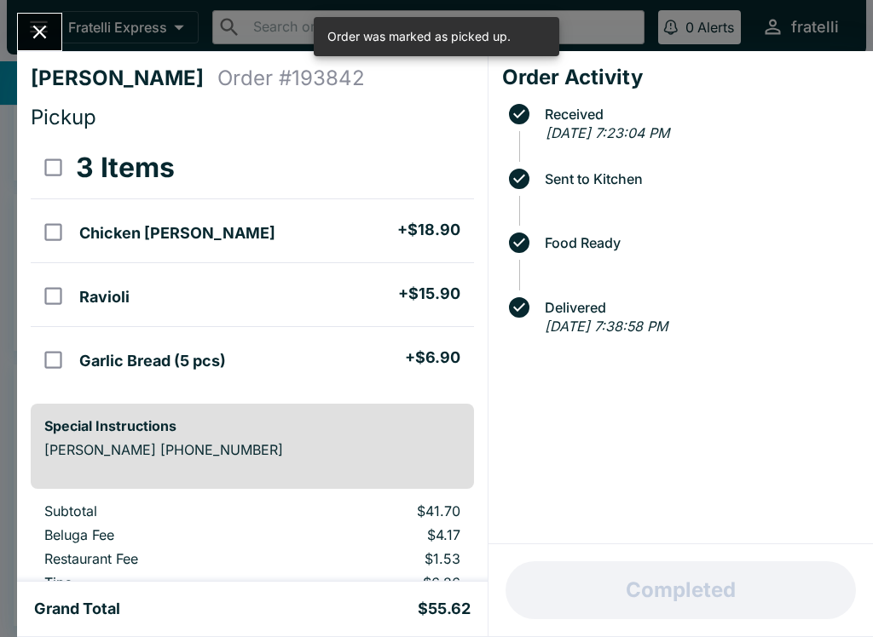
click at [47, 22] on icon "Close" at bounding box center [39, 31] width 23 height 23
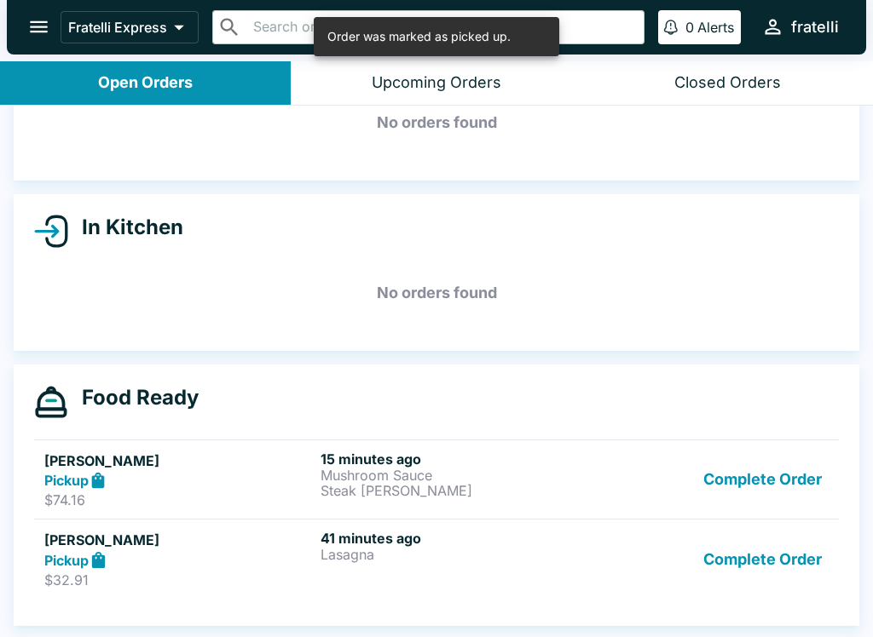
click at [280, 486] on div "Pickup" at bounding box center [178, 481] width 269 height 20
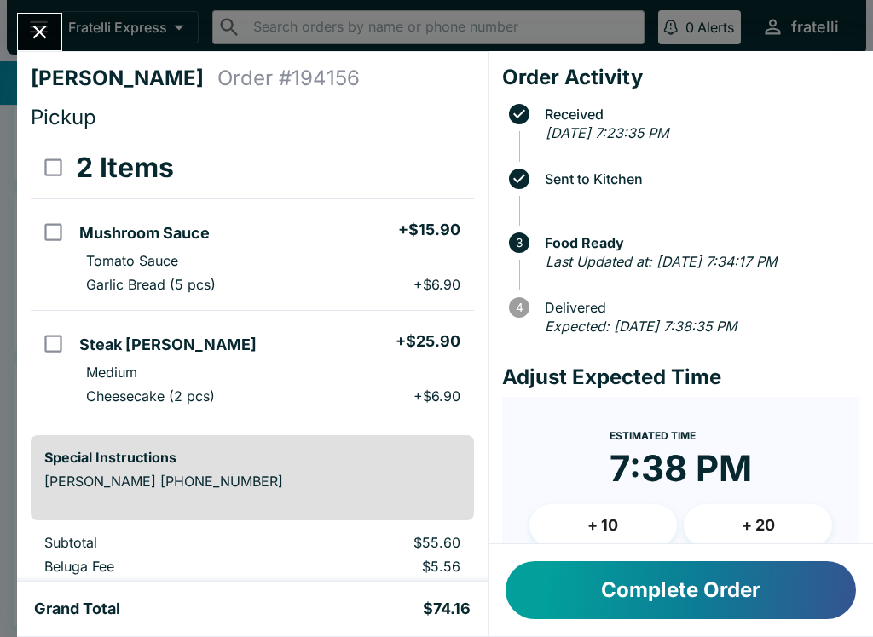
click at [657, 589] on button "Complete Order" at bounding box center [680, 591] width 350 height 58
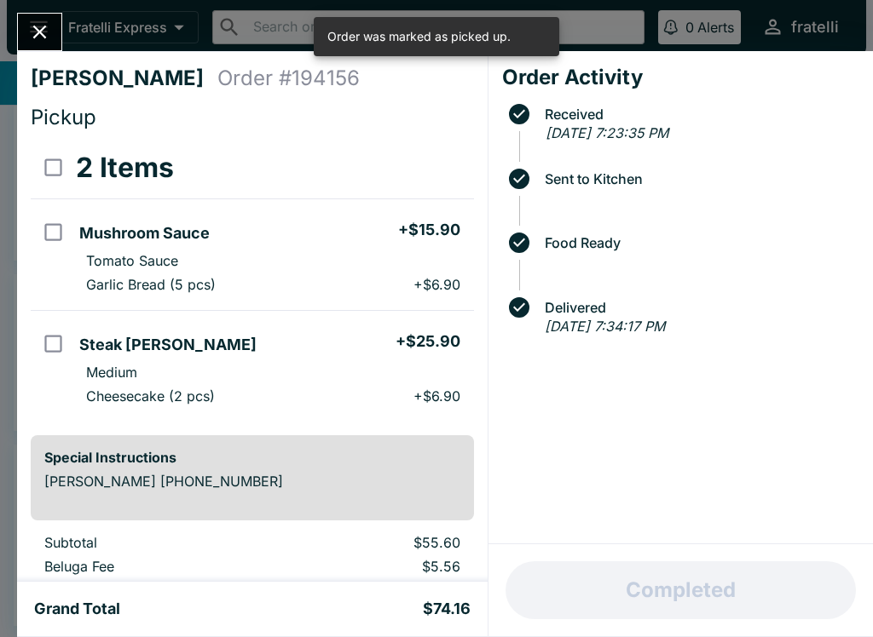
scroll to position [15, 0]
click at [43, 21] on icon "Close" at bounding box center [39, 31] width 23 height 23
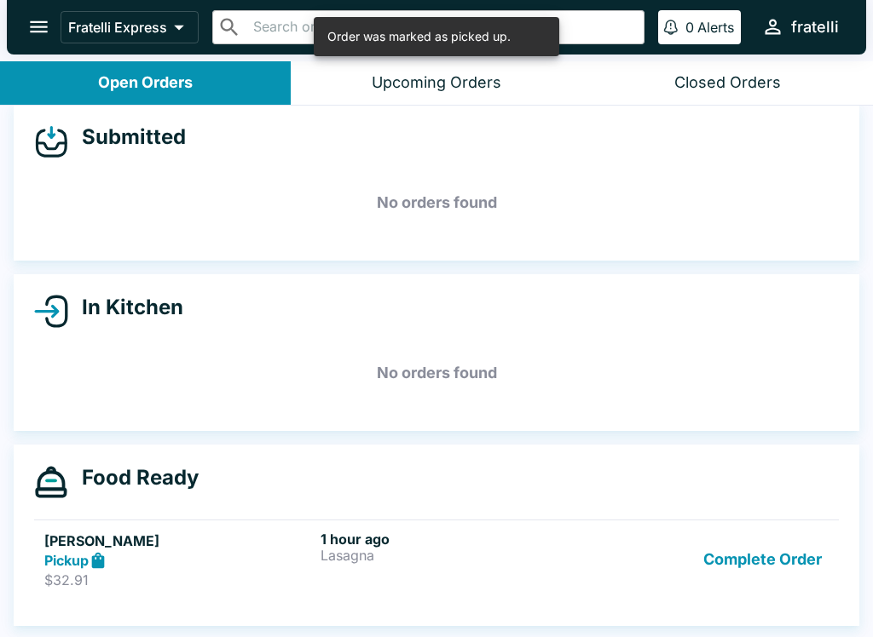
click at [351, 568] on div "1 hour ago Lasagna" at bounding box center [454, 560] width 269 height 59
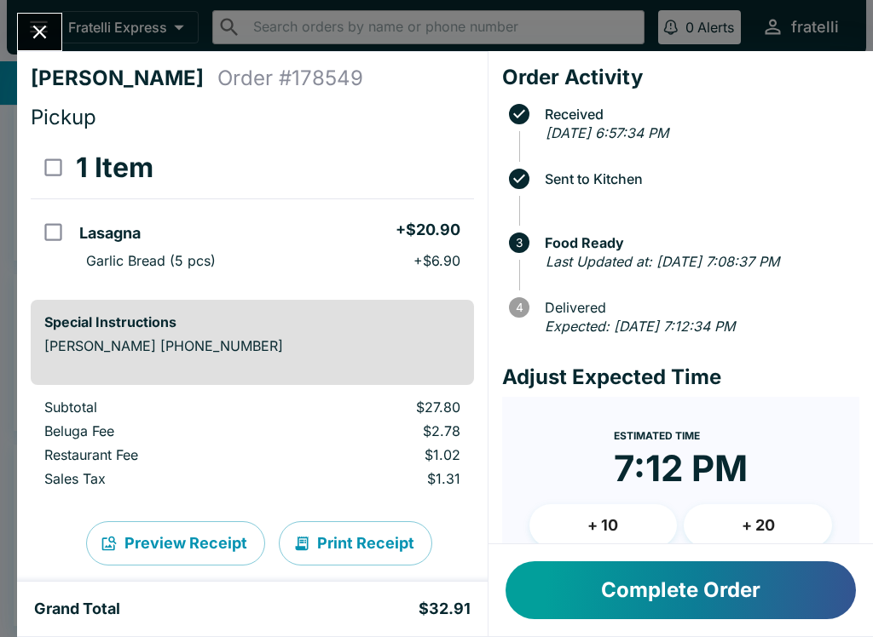
click at [50, 26] on icon "Close" at bounding box center [39, 31] width 23 height 23
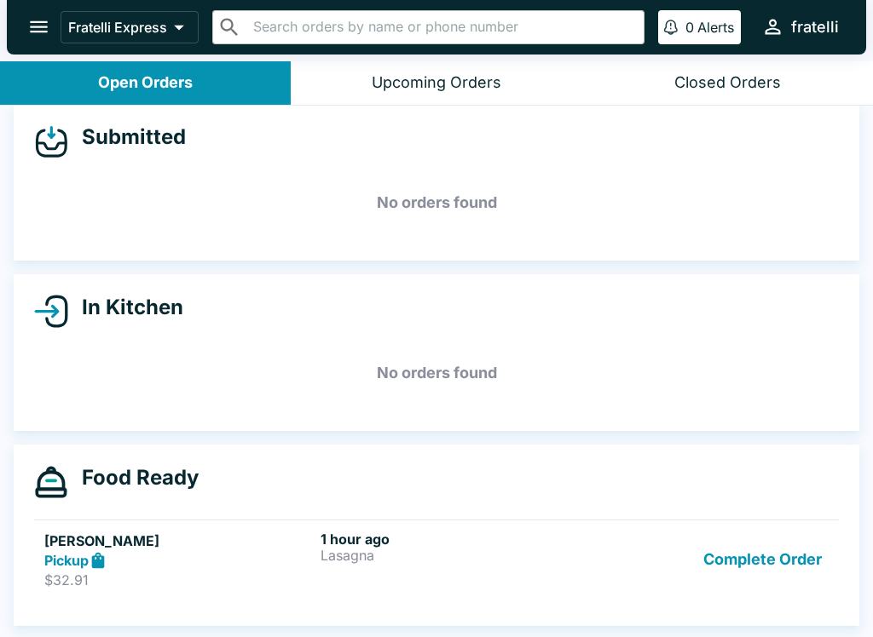
click at [47, 14] on button "open drawer" at bounding box center [38, 26] width 43 height 43
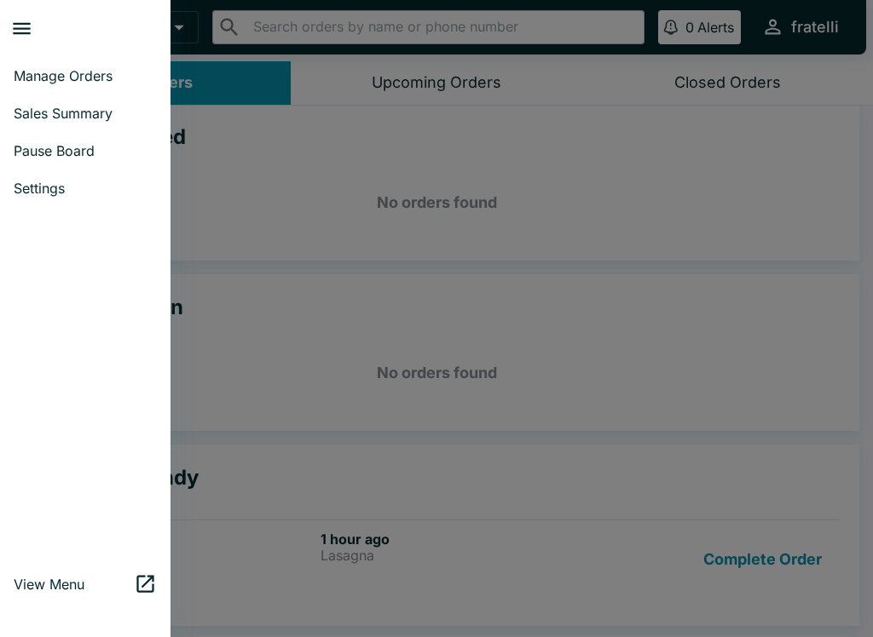
click at [89, 112] on span "Sales Summary" at bounding box center [85, 113] width 143 height 17
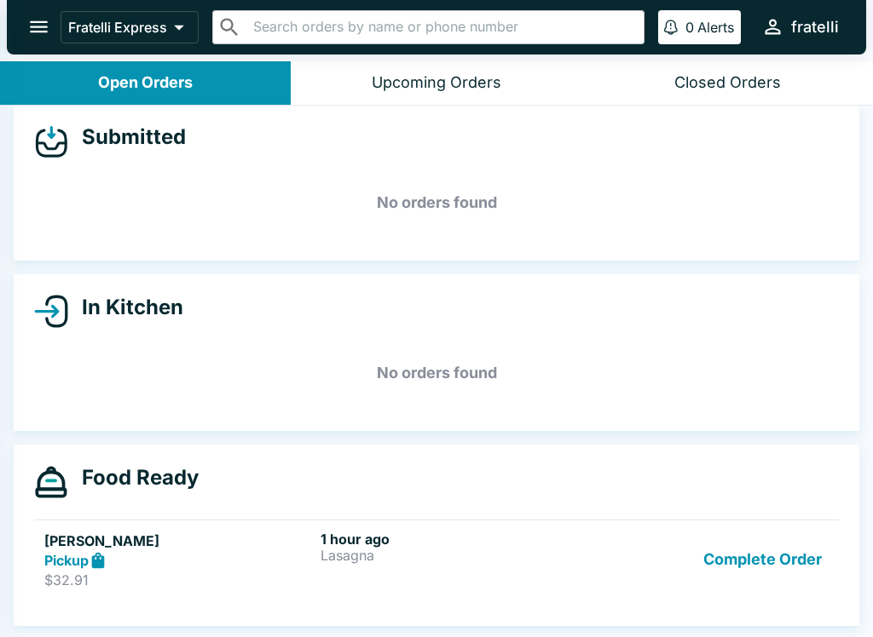
select select "03:00"
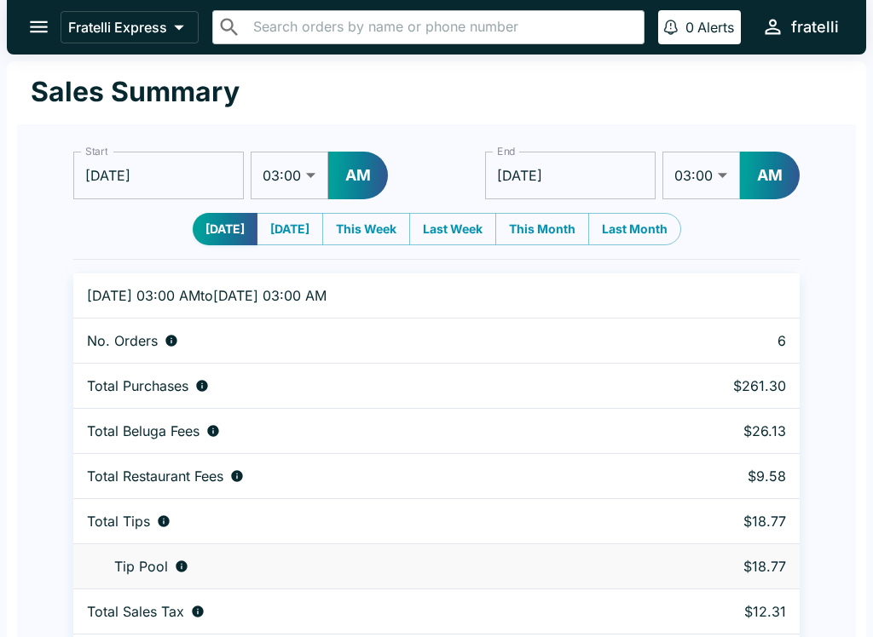
click at [42, 26] on icon "open drawer" at bounding box center [39, 27] width 18 height 12
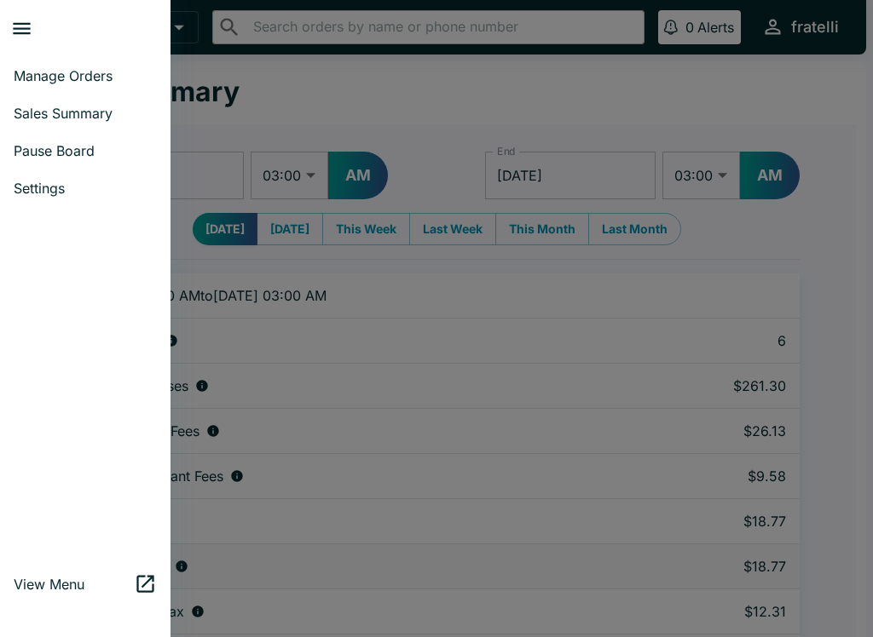
click at [76, 69] on span "Manage Orders" at bounding box center [85, 75] width 143 height 17
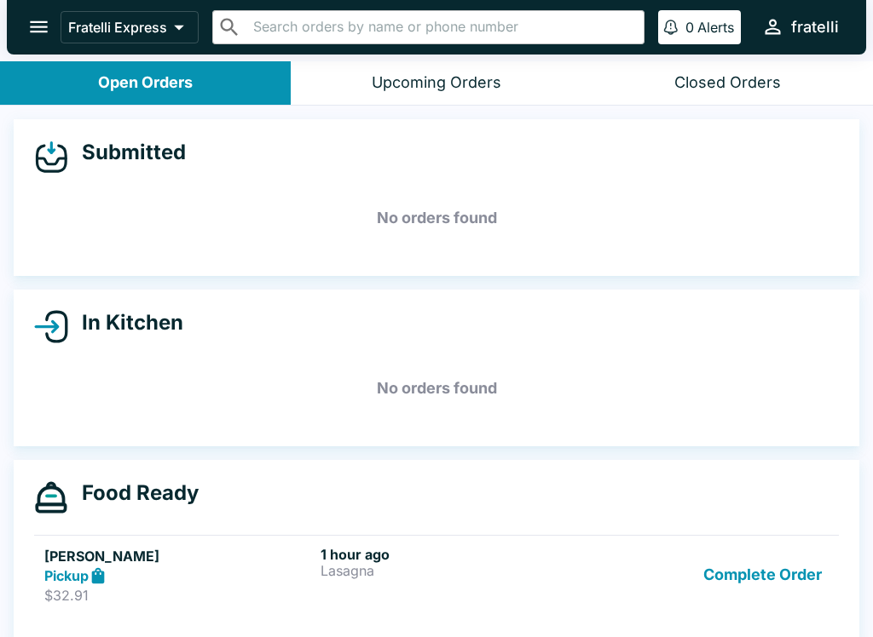
click at [280, 567] on div "Pickup" at bounding box center [178, 577] width 269 height 20
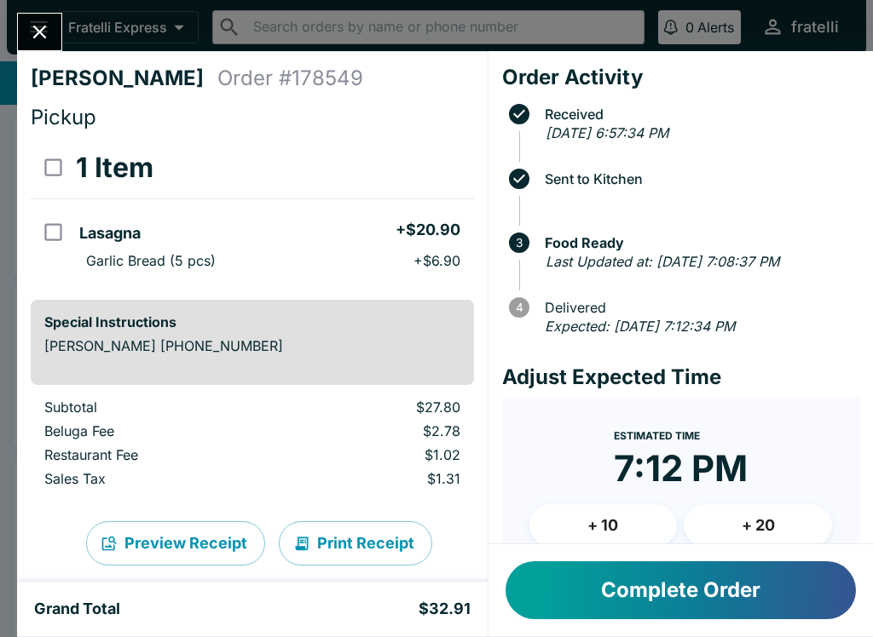
click at [49, 20] on button "Close" at bounding box center [39, 32] width 43 height 37
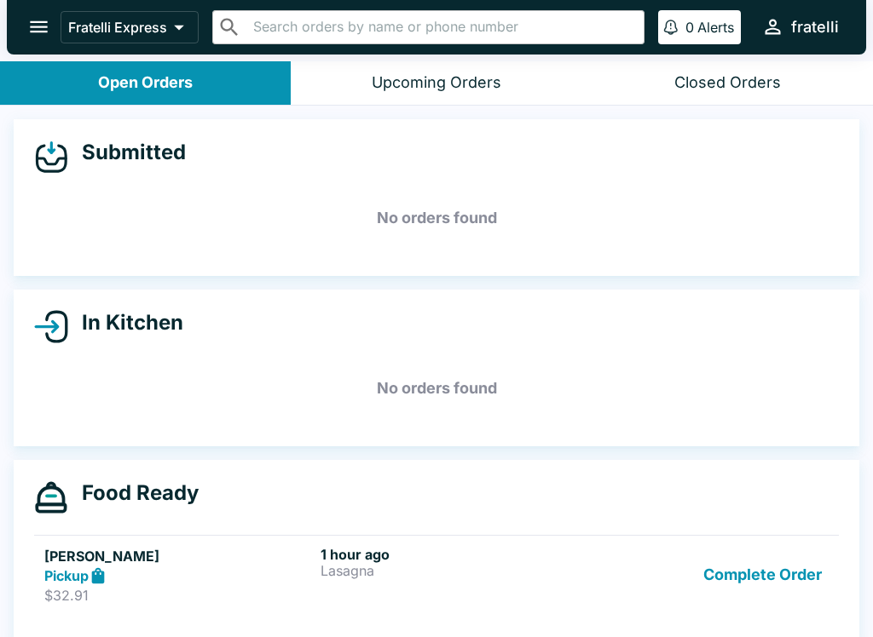
click at [41, 24] on icon "open drawer" at bounding box center [38, 26] width 23 height 23
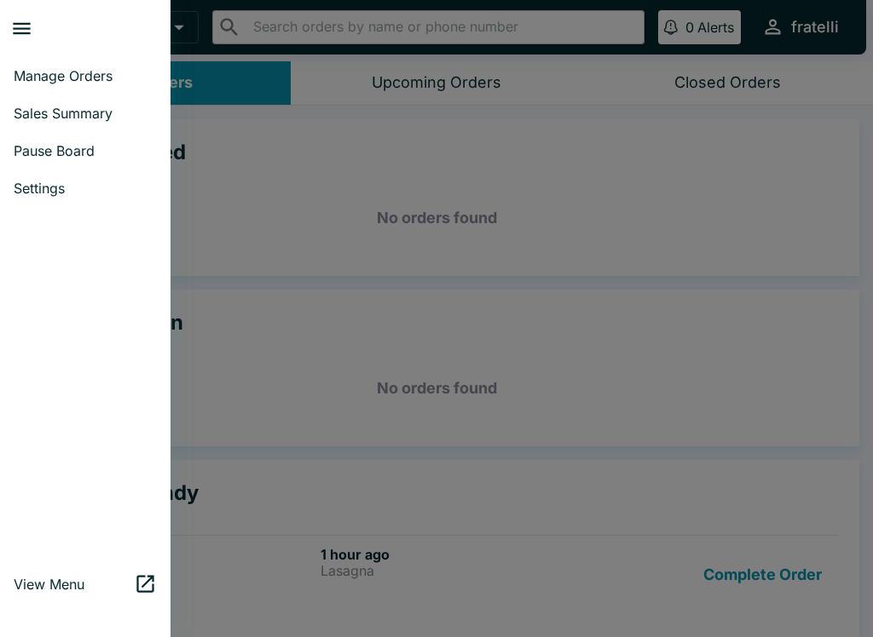
click at [84, 107] on span "Sales Summary" at bounding box center [85, 113] width 143 height 17
select select "03:00"
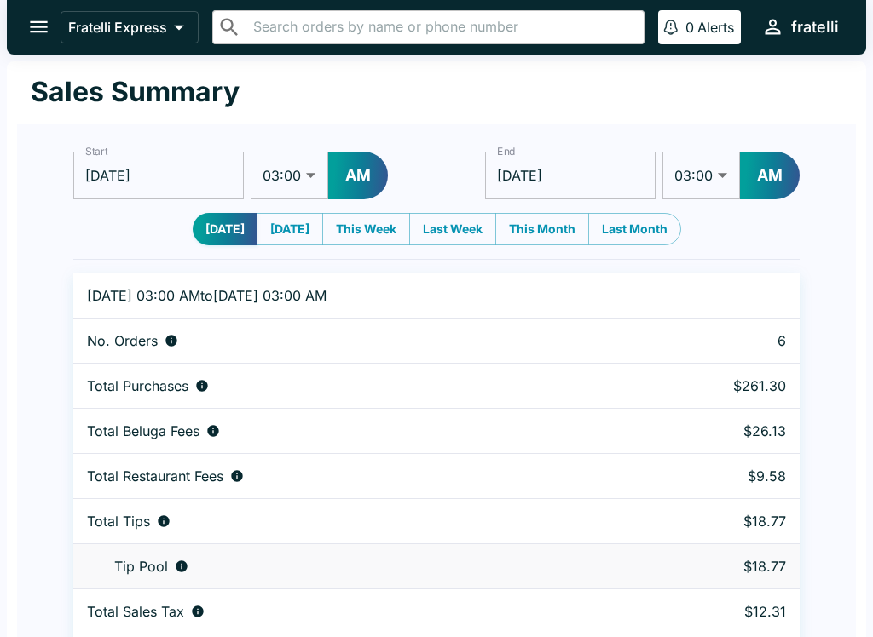
click at [24, 17] on button "open drawer" at bounding box center [38, 26] width 43 height 43
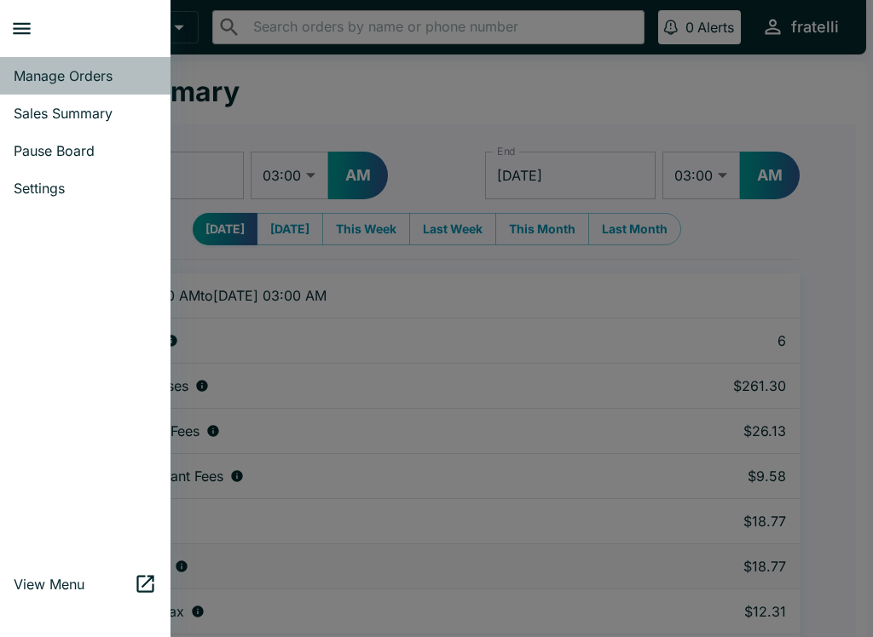
click at [66, 78] on span "Manage Orders" at bounding box center [85, 75] width 143 height 17
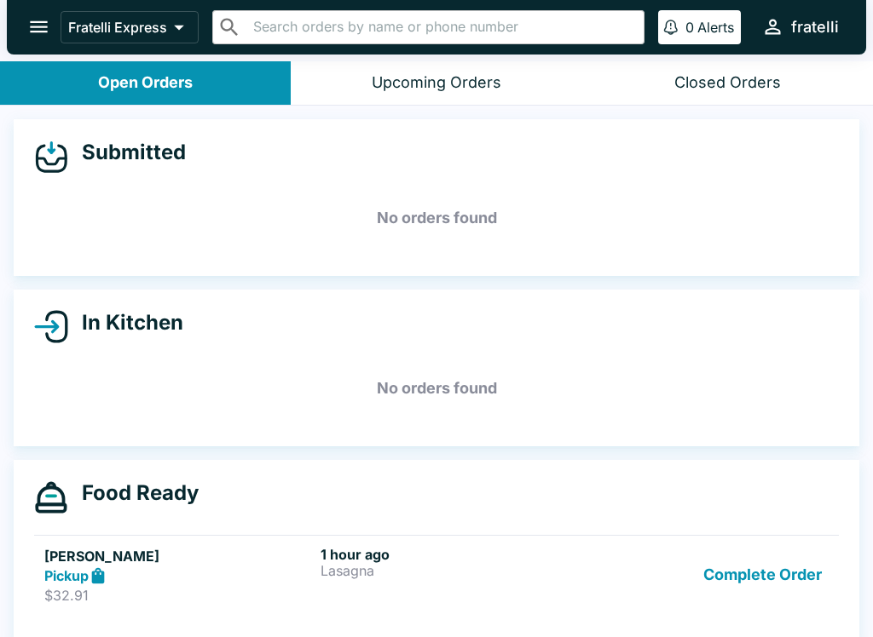
click at [45, 13] on button "open drawer" at bounding box center [38, 26] width 43 height 43
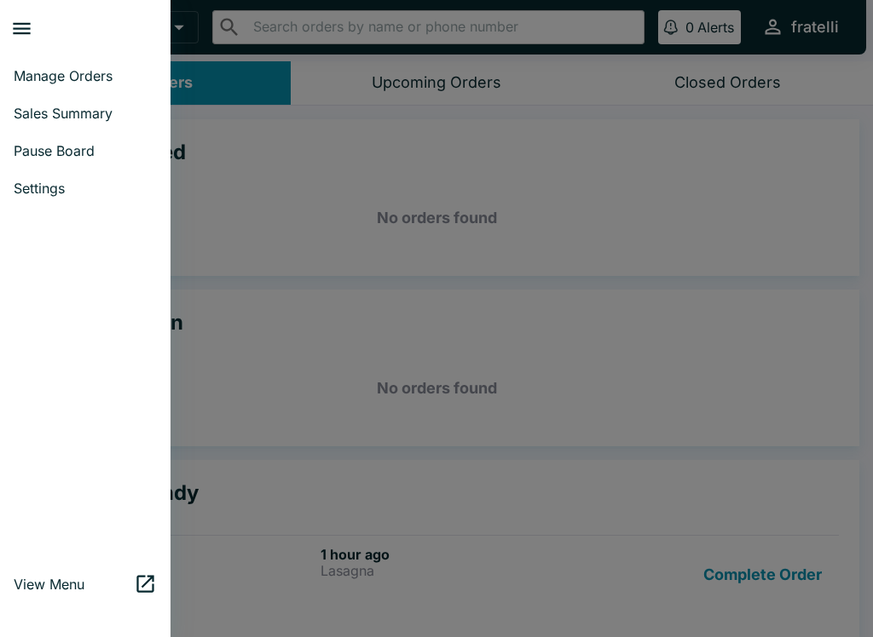
click at [74, 112] on span "Sales Summary" at bounding box center [85, 113] width 143 height 17
select select "03:00"
